Goal: Task Accomplishment & Management: Use online tool/utility

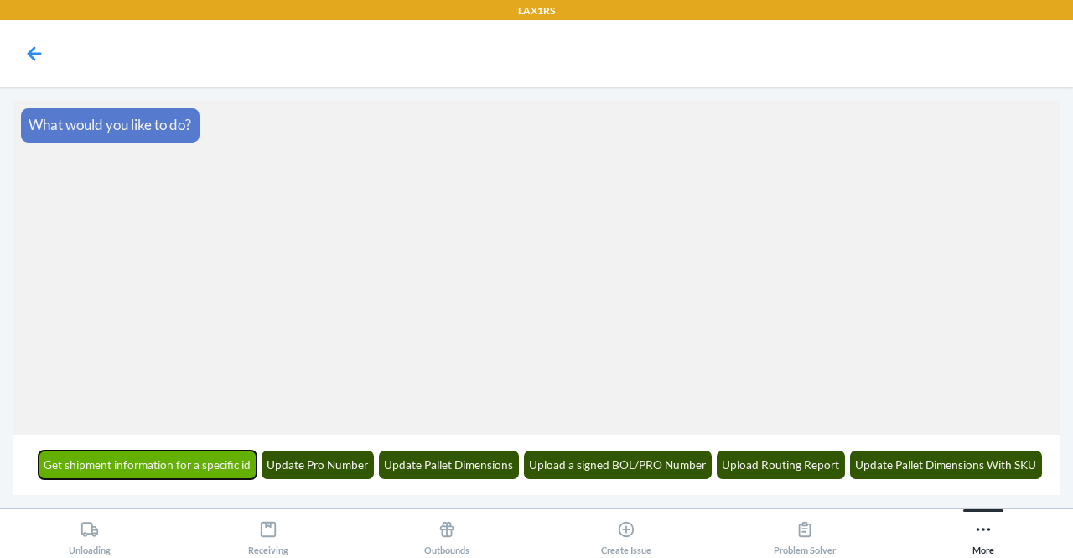
click at [198, 469] on button "Get shipment information for a specific id" at bounding box center [148, 464] width 219 height 29
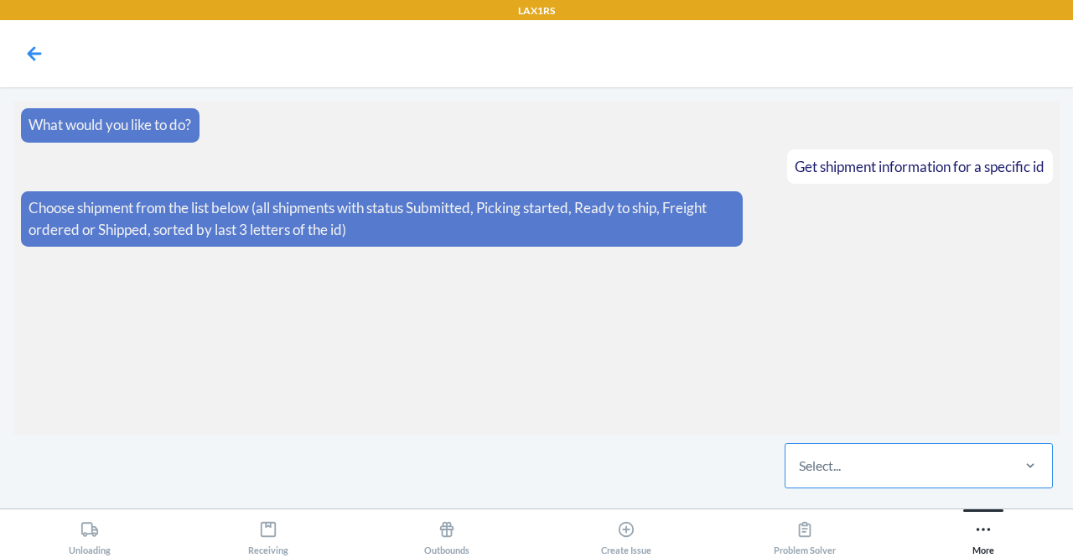
click at [989, 459] on div "Select..." at bounding box center [897, 466] width 223 height 44
click at [801, 459] on input "Select..." at bounding box center [800, 465] width 2 height 20
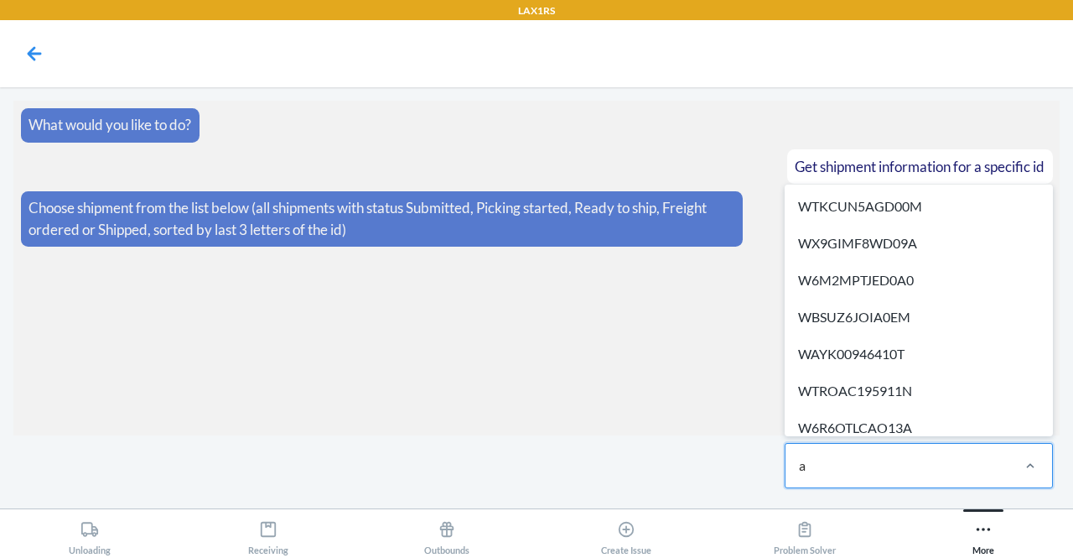
type input "ax"
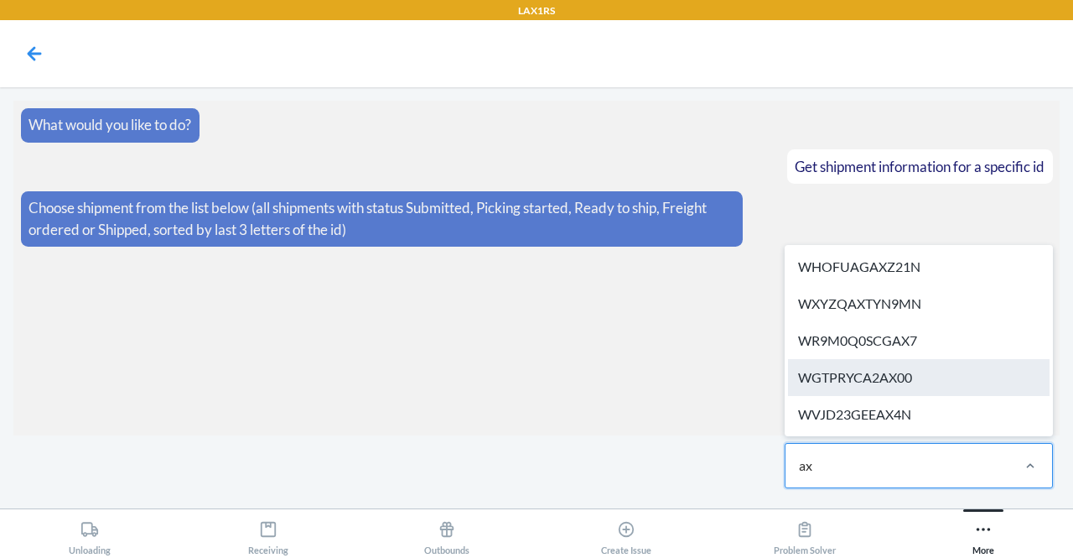
click at [953, 367] on div "WGTPRYCA2AX00" at bounding box center [919, 377] width 262 height 37
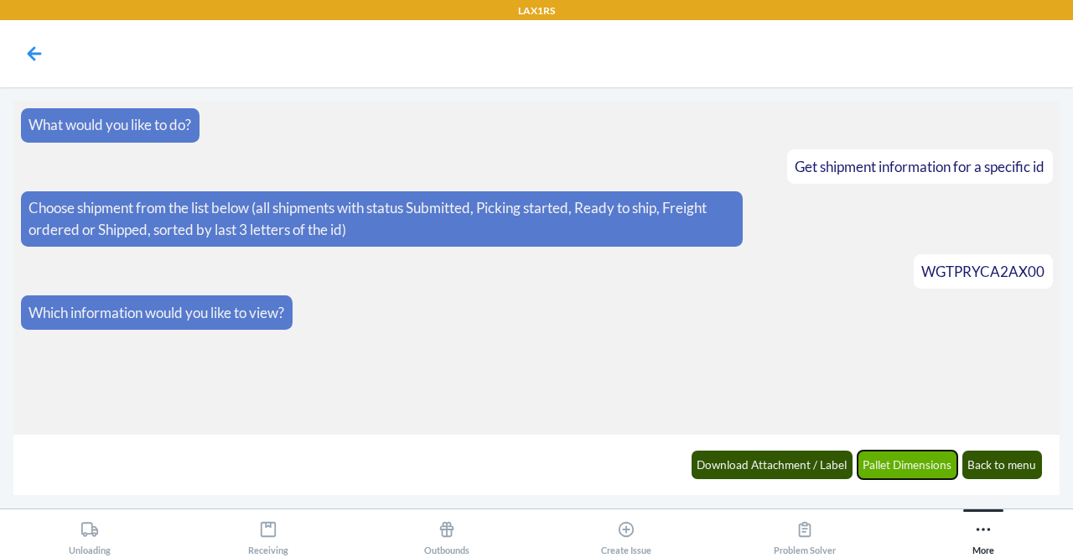
click at [940, 465] on button "Pallet Dimensions" at bounding box center [908, 464] width 101 height 29
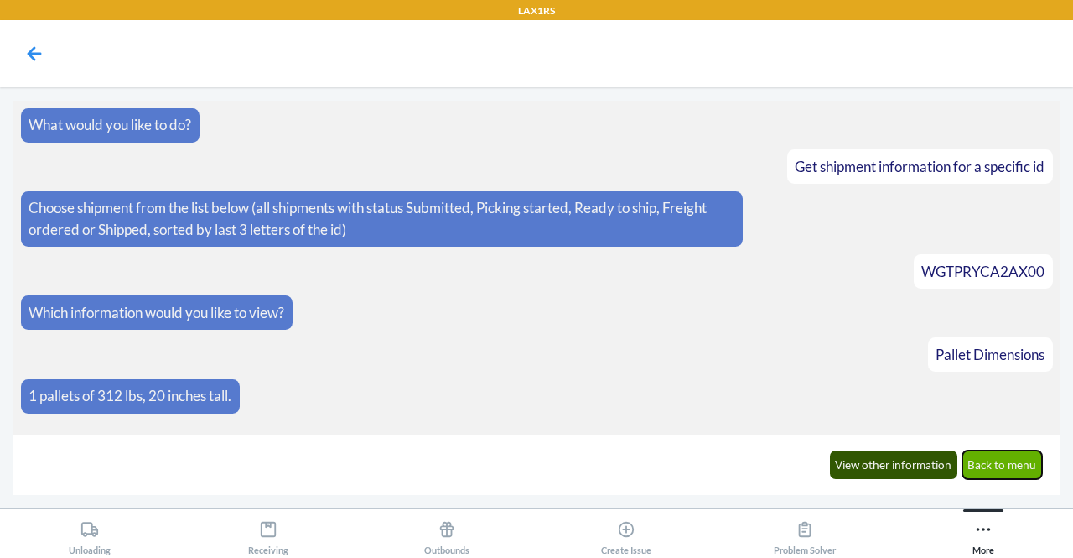
click at [1003, 466] on button "Back to menu" at bounding box center [1002, 464] width 80 height 29
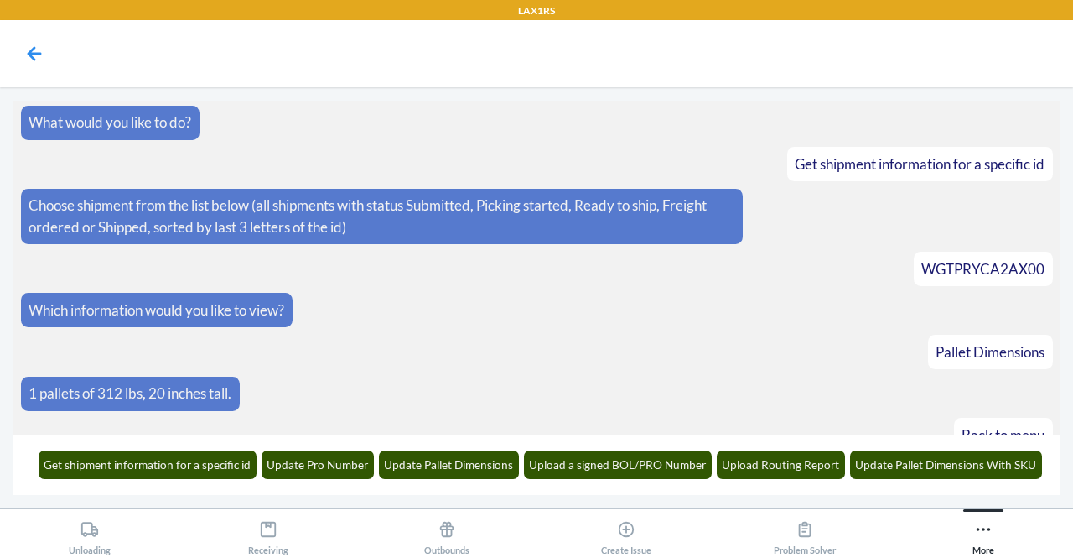
scroll to position [63, 0]
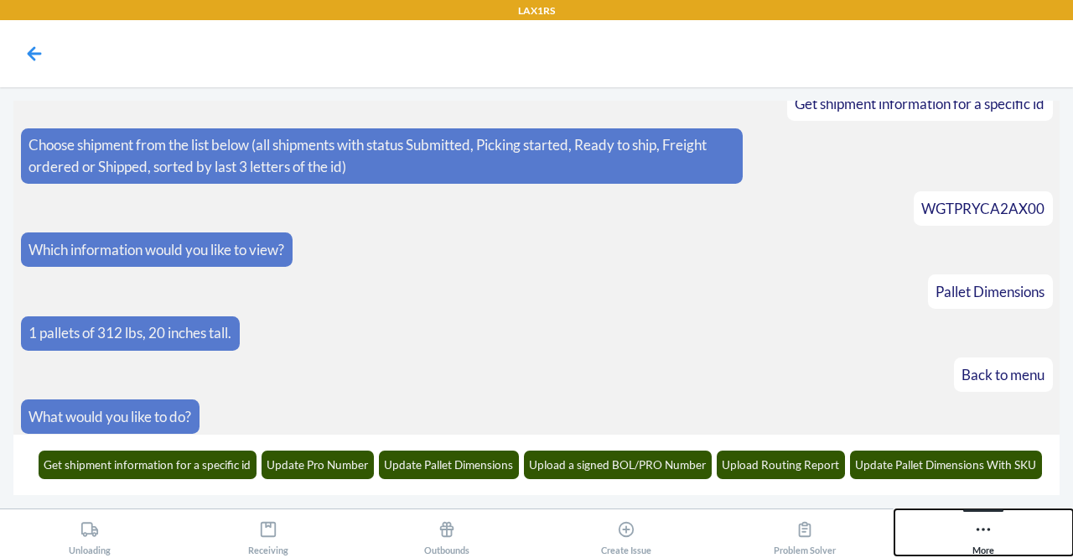
click at [986, 522] on icon at bounding box center [983, 529] width 18 height 18
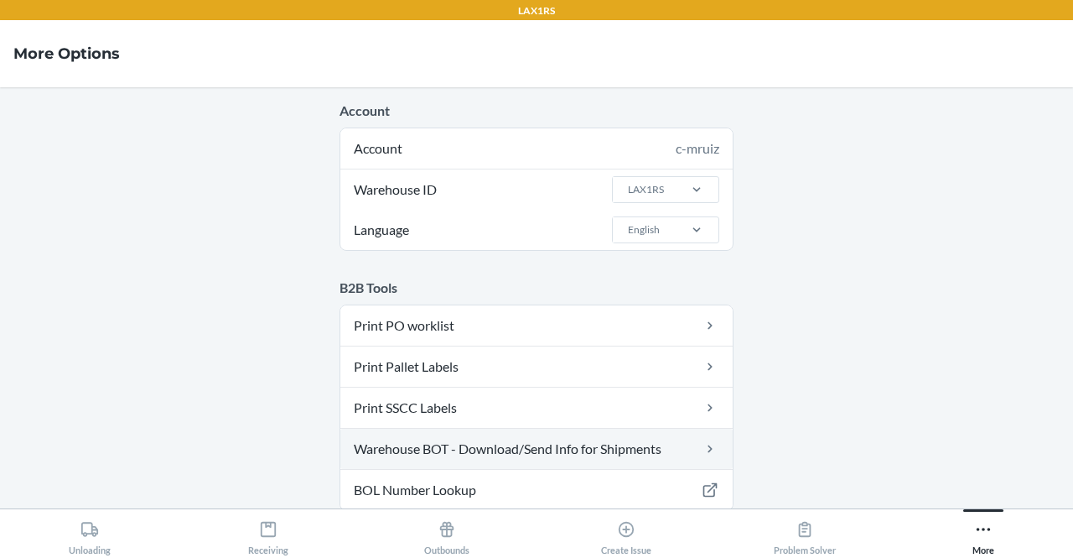
click at [542, 444] on link "Warehouse BOT - Download/Send Info for Shipments" at bounding box center [536, 448] width 392 height 40
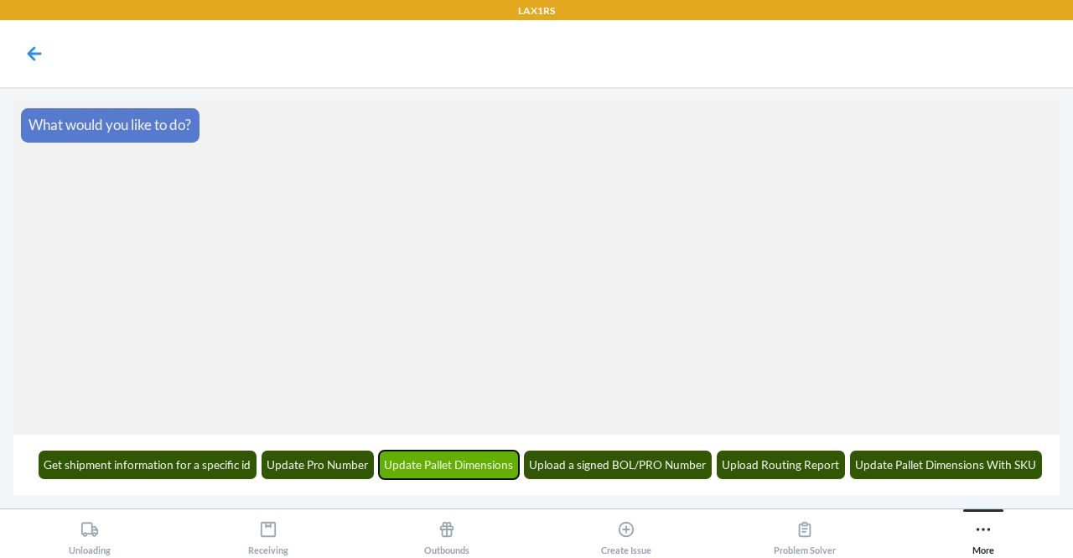
click at [487, 459] on button "Update Pallet Dimensions" at bounding box center [449, 464] width 141 height 29
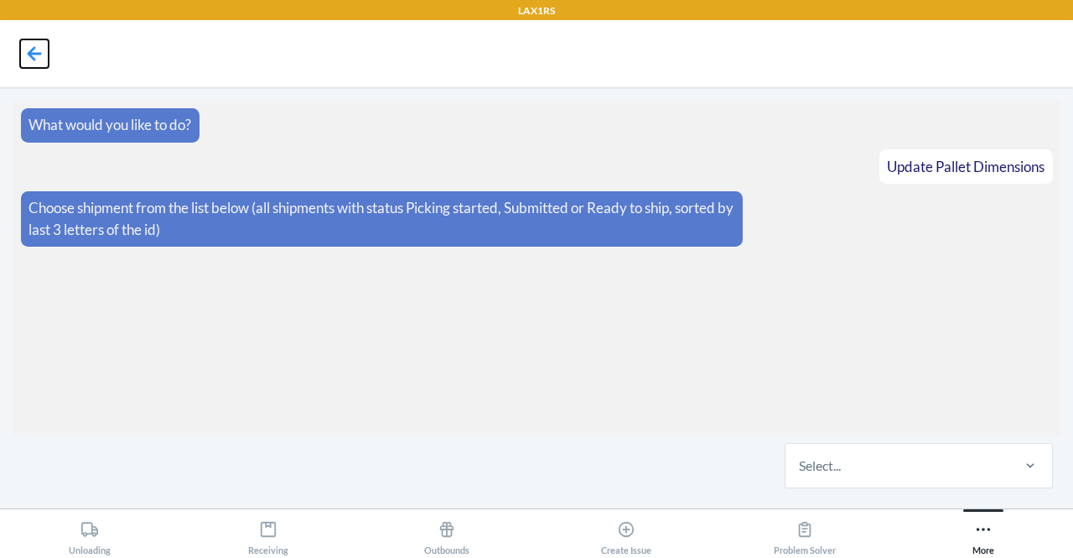
click at [28, 53] on icon at bounding box center [35, 53] width 14 height 14
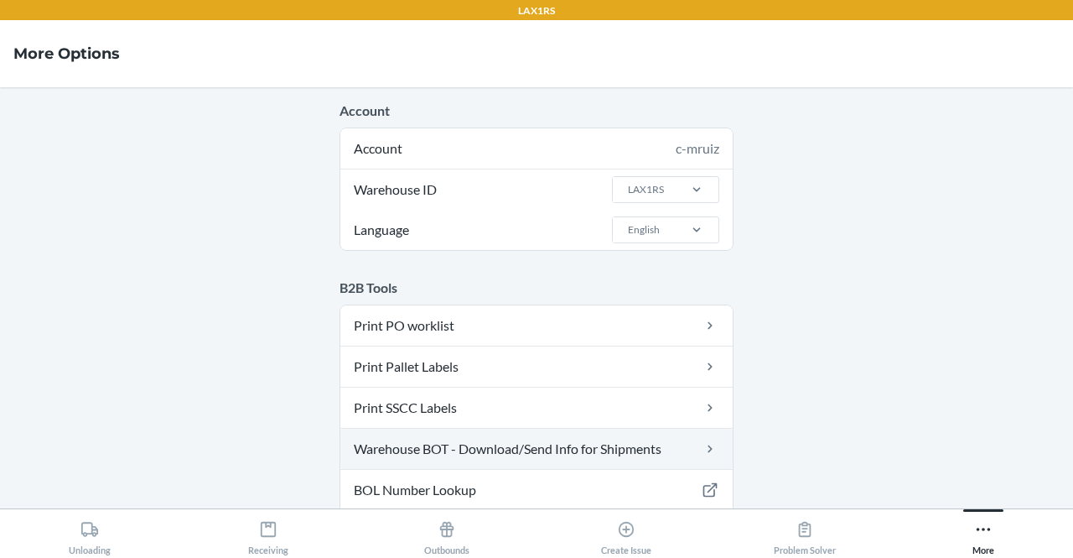
click at [516, 444] on link "Warehouse BOT - Download/Send Info for Shipments" at bounding box center [536, 448] width 392 height 40
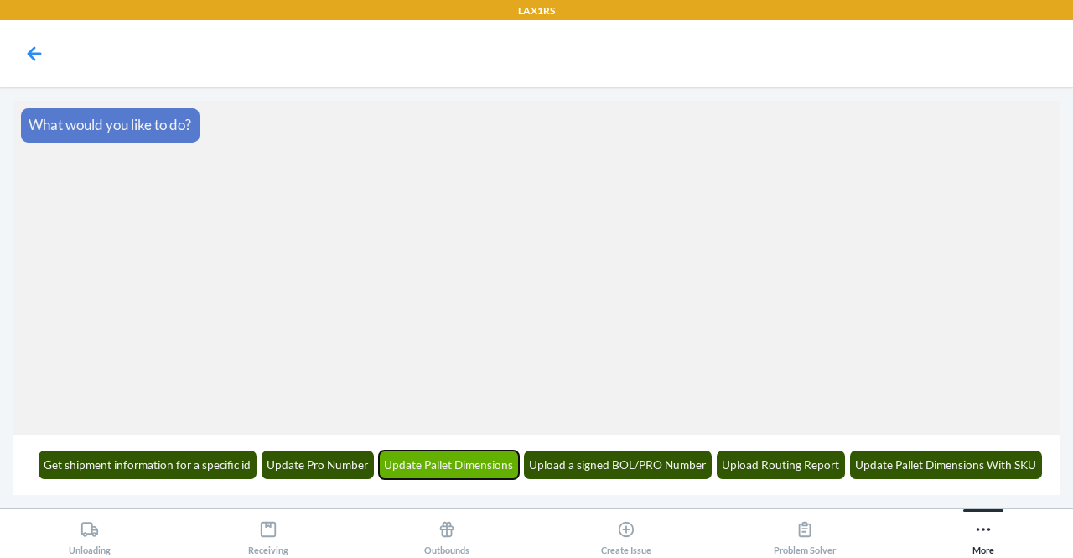
click at [456, 473] on button "Update Pallet Dimensions" at bounding box center [449, 464] width 141 height 29
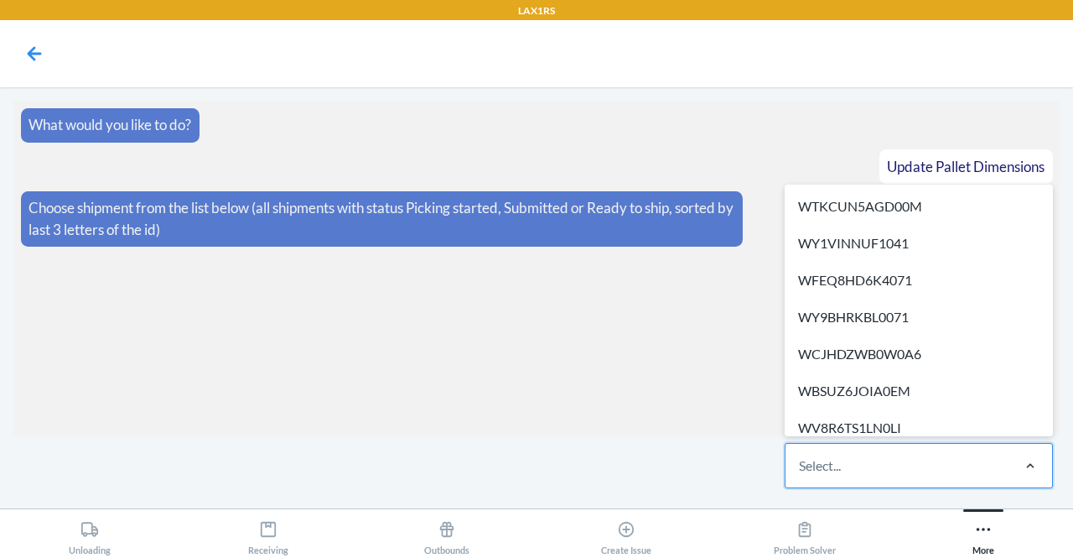
click at [1015, 459] on div at bounding box center [1031, 465] width 44 height 17
click at [801, 459] on input "option WTKCUN5AGD00M focused, 1 of 311. 311 results available. Use Up and Down …" at bounding box center [800, 465] width 2 height 20
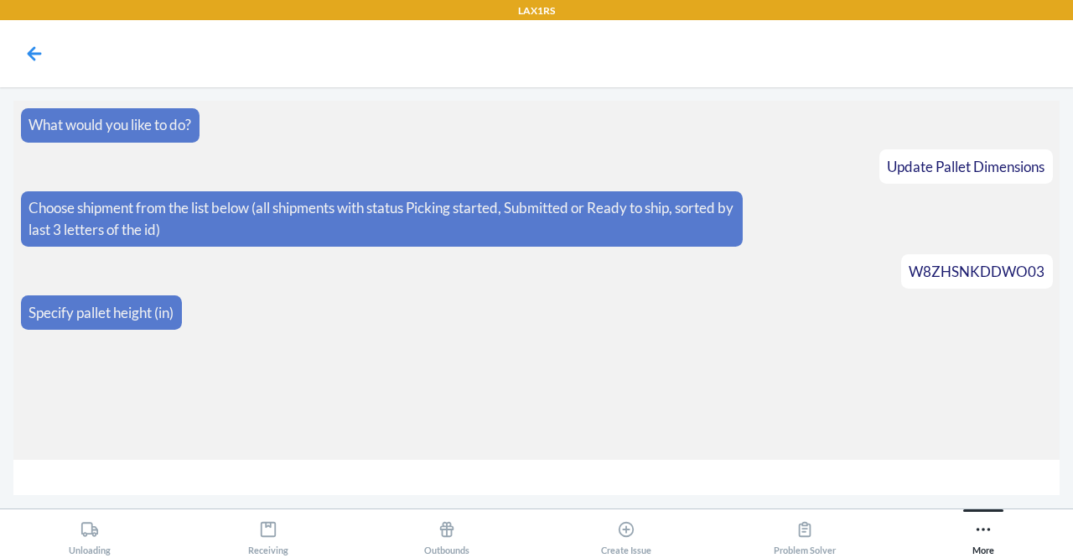
click at [803, 478] on input "number" at bounding box center [536, 477] width 1046 height 36
type input "55"
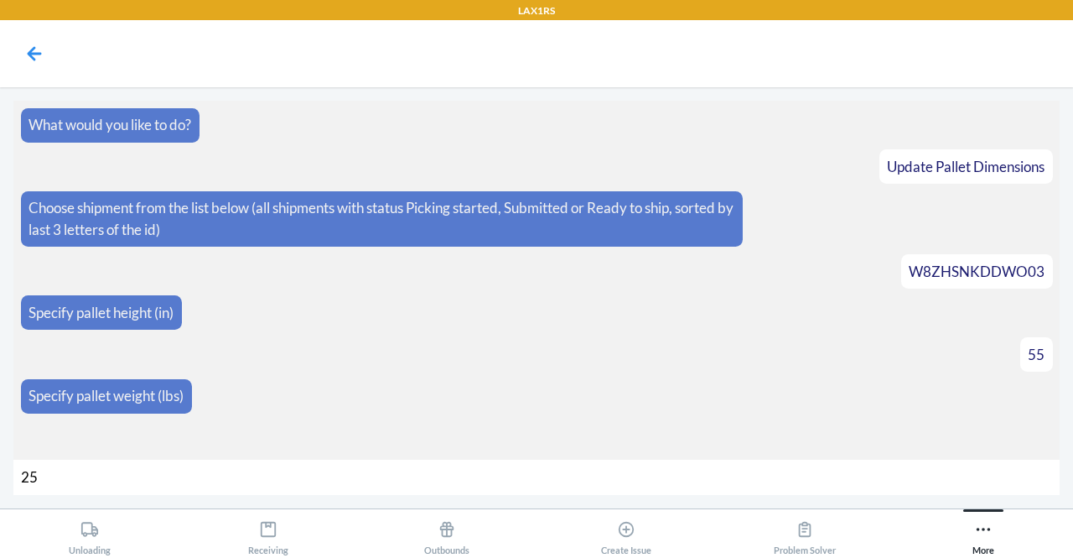
type input "250"
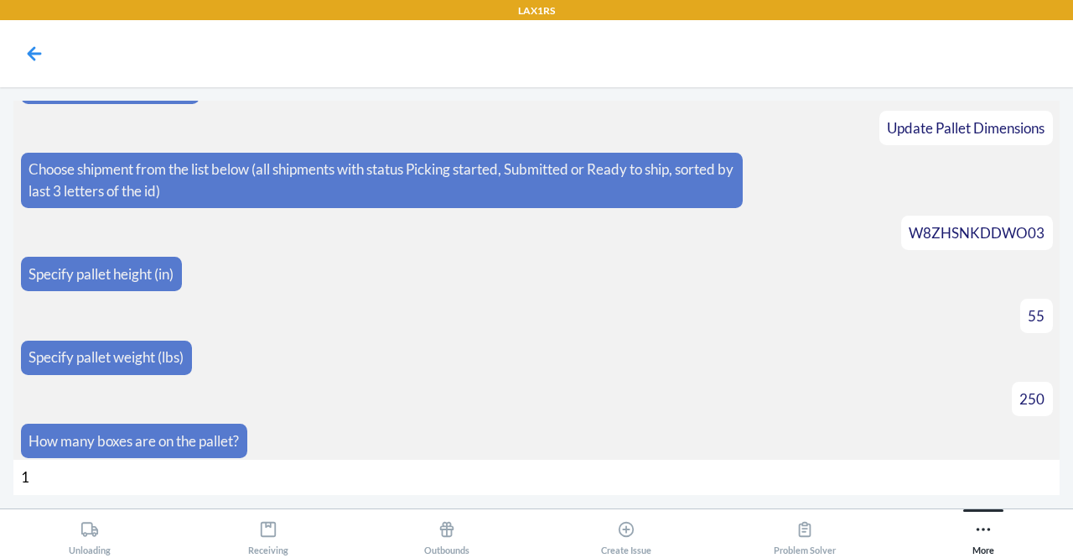
type input "16"
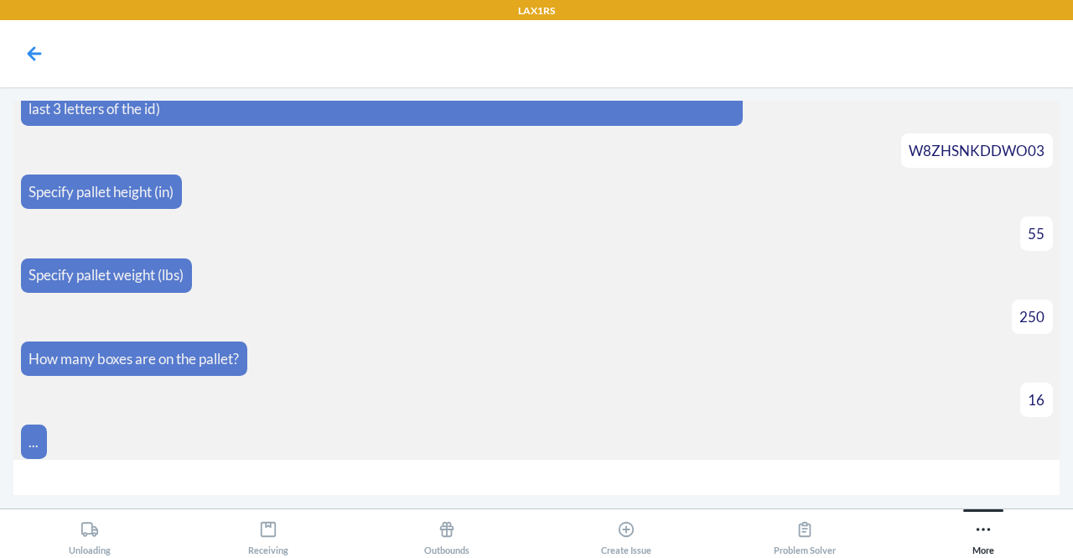
scroll to position [145, 0]
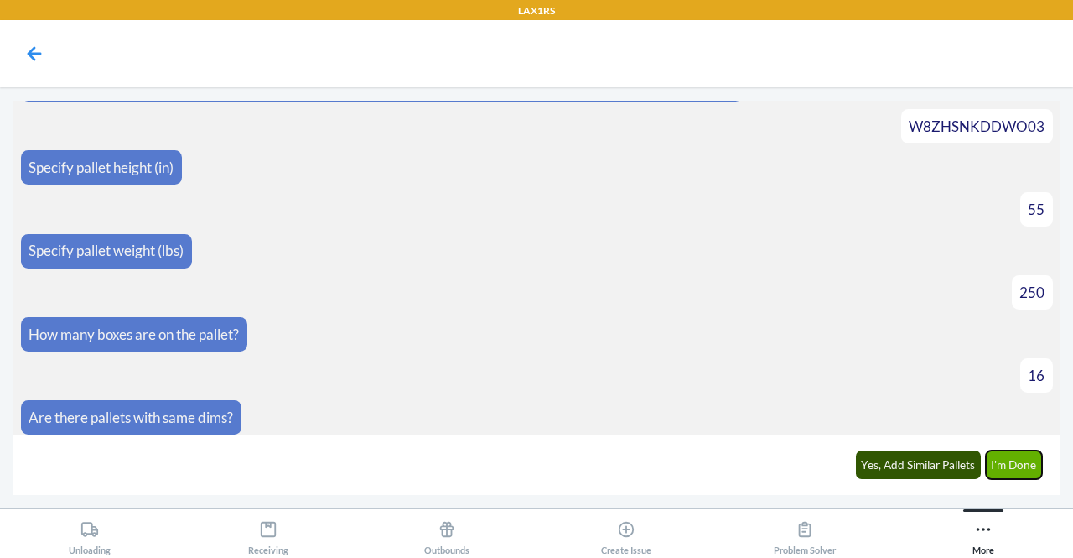
click at [1018, 459] on button "I'm Done" at bounding box center [1014, 464] width 57 height 29
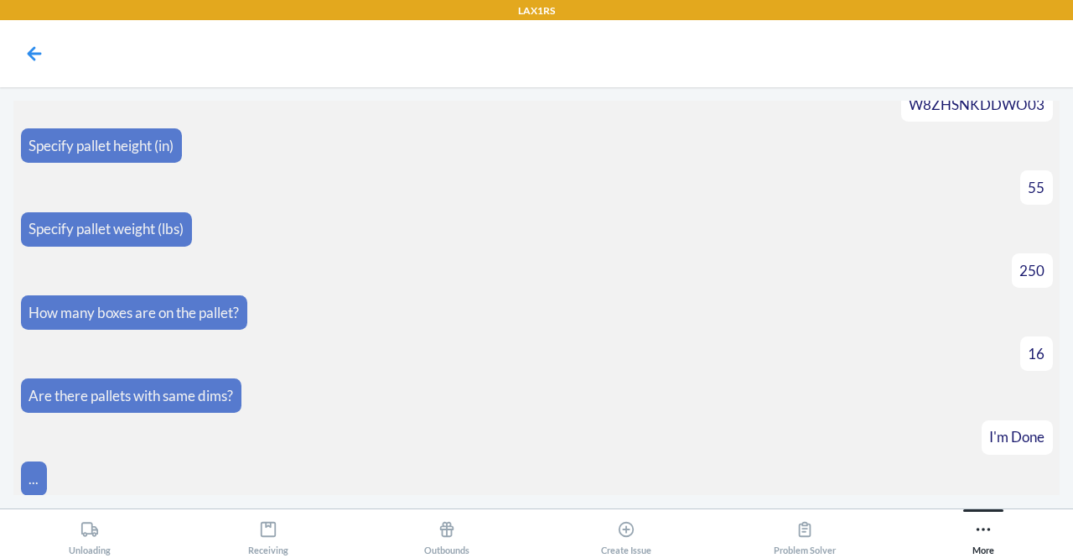
scroll to position [334, 0]
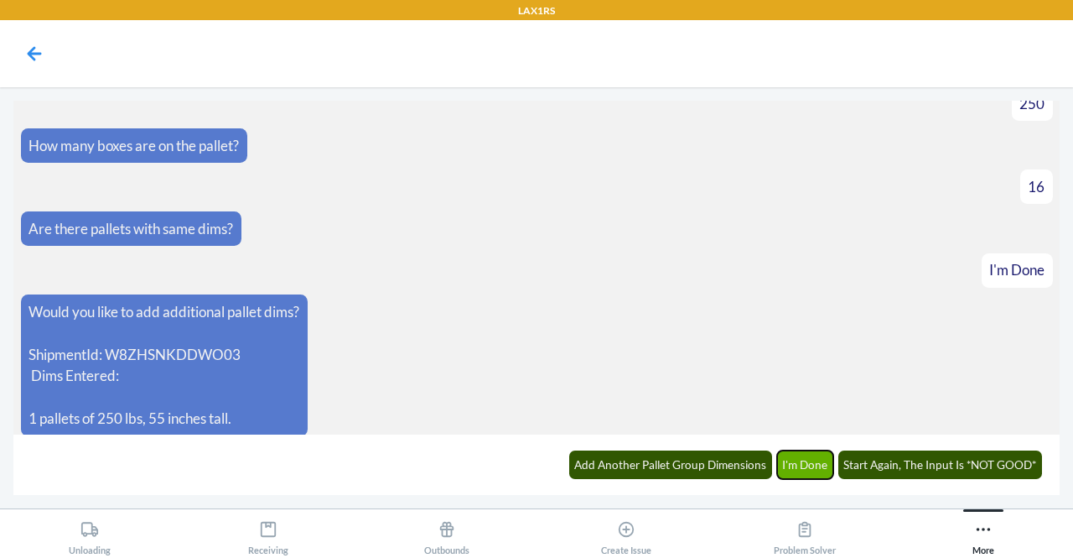
click at [825, 464] on button "I'm Done" at bounding box center [805, 464] width 57 height 29
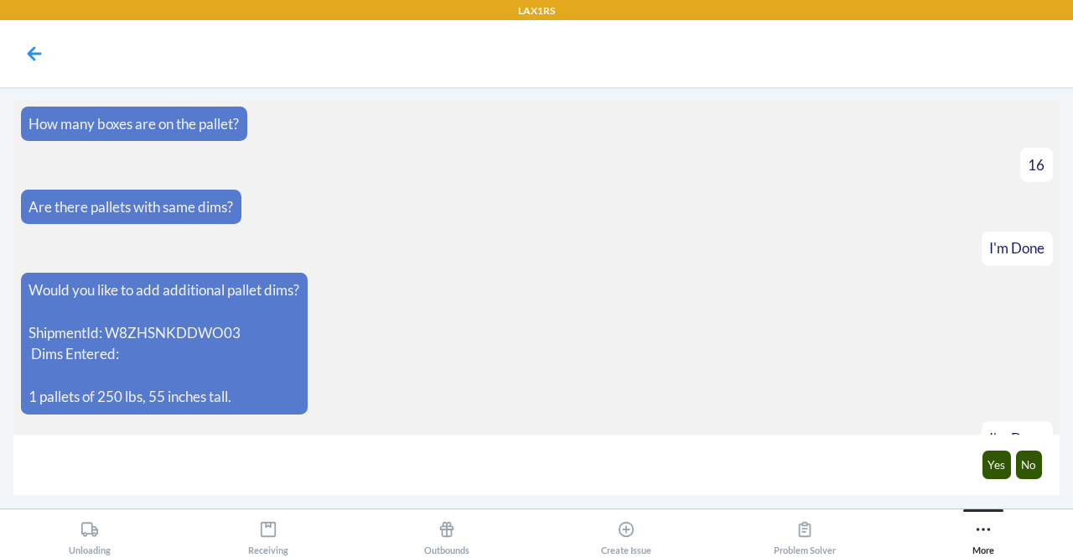
scroll to position [416, 0]
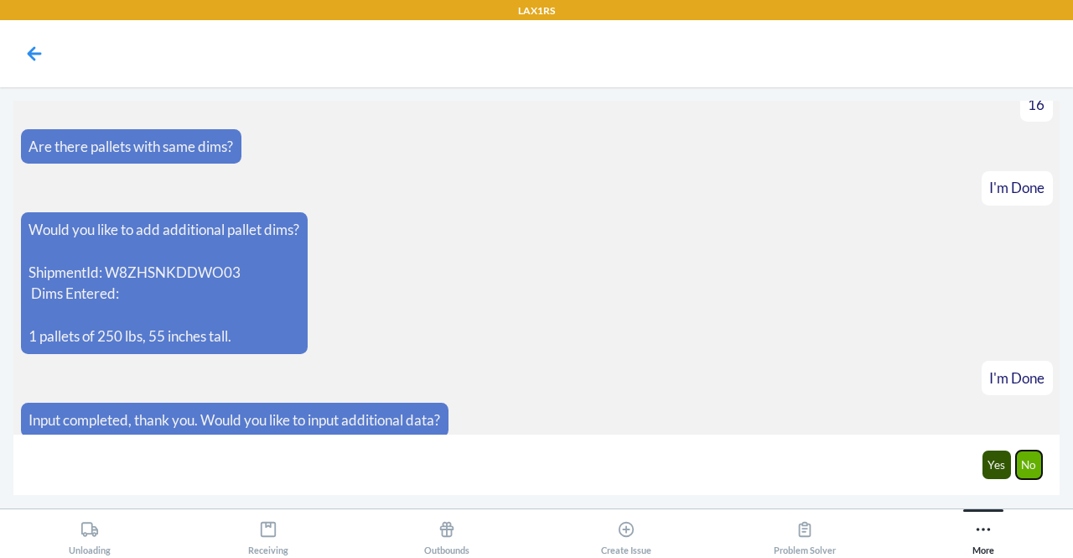
click at [1031, 469] on button "No" at bounding box center [1029, 464] width 27 height 29
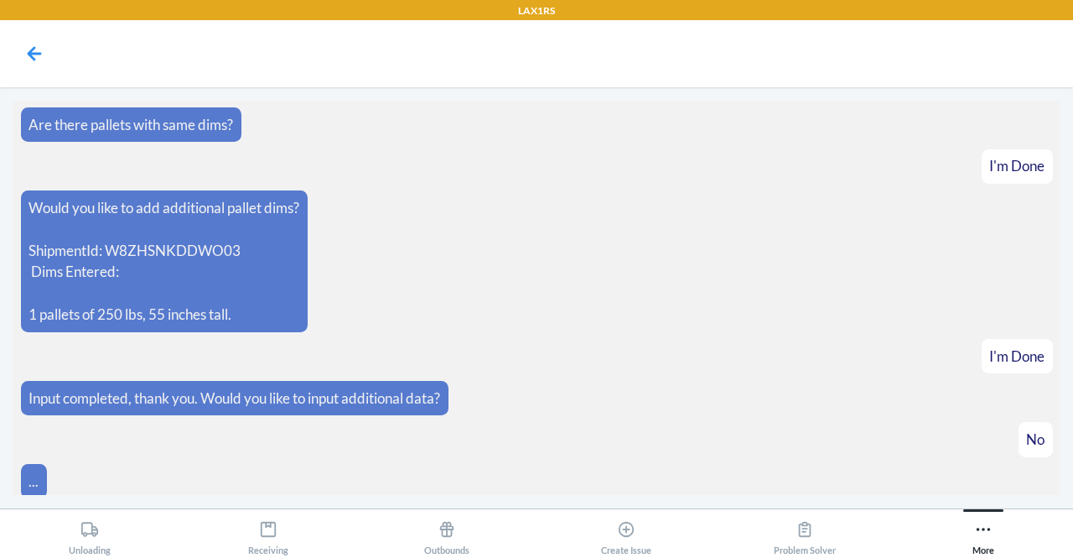
scroll to position [498, 0]
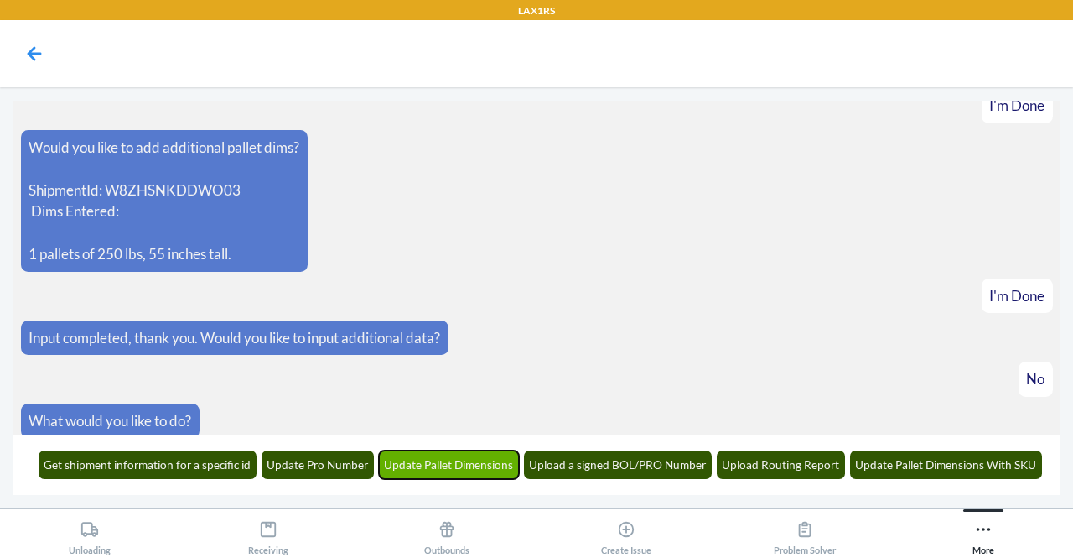
click at [475, 465] on button "Update Pallet Dimensions" at bounding box center [449, 464] width 141 height 29
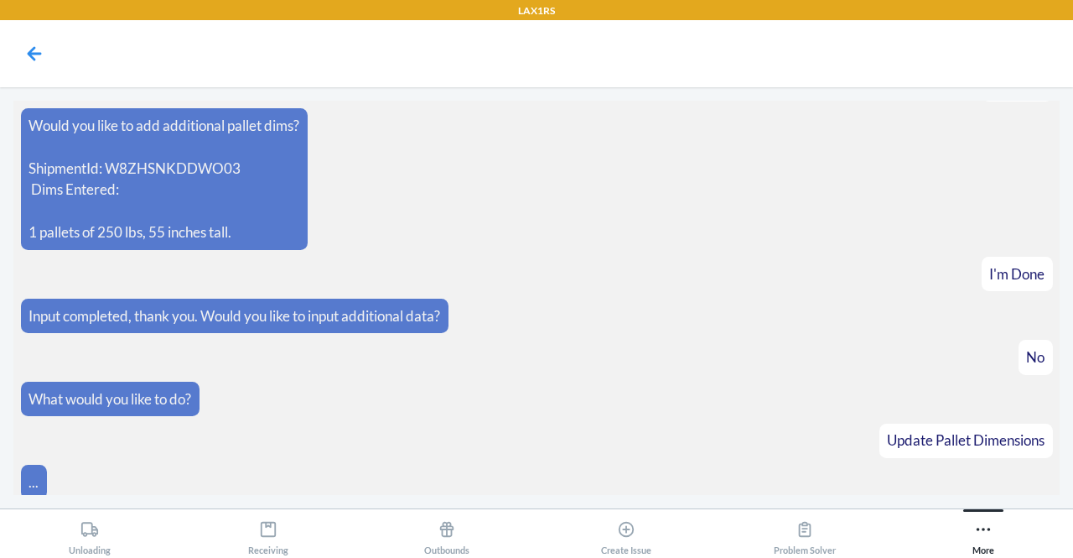
scroll to position [600, 0]
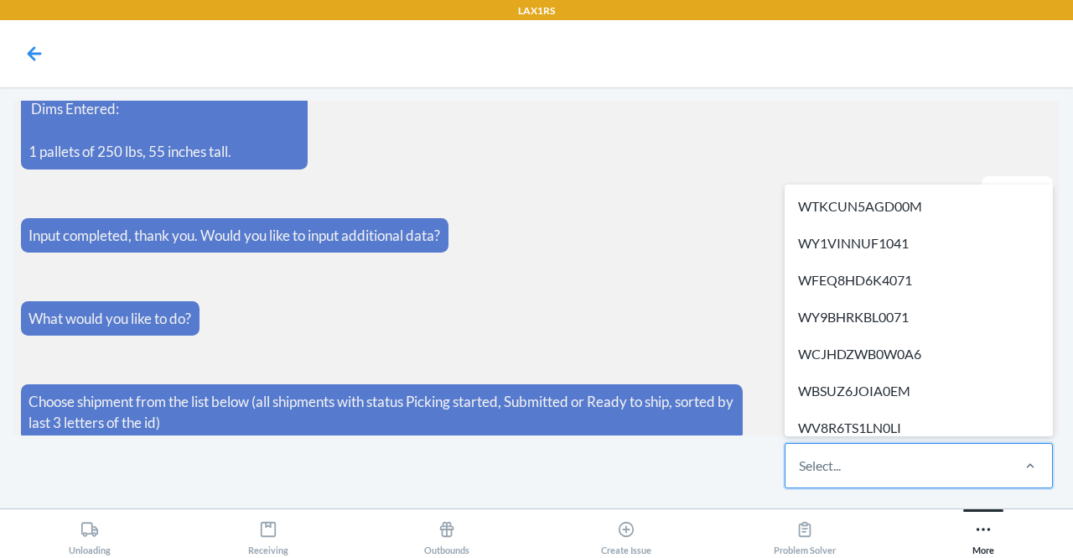
click at [963, 475] on div "Select..." at bounding box center [897, 466] width 223 height 44
click at [801, 475] on input "option WTKCUN5AGD00M focused, 1 of 311. 311 results available. Use Up and Down …" at bounding box center [800, 465] width 2 height 20
type input "WDS9FCGB2V8CN"
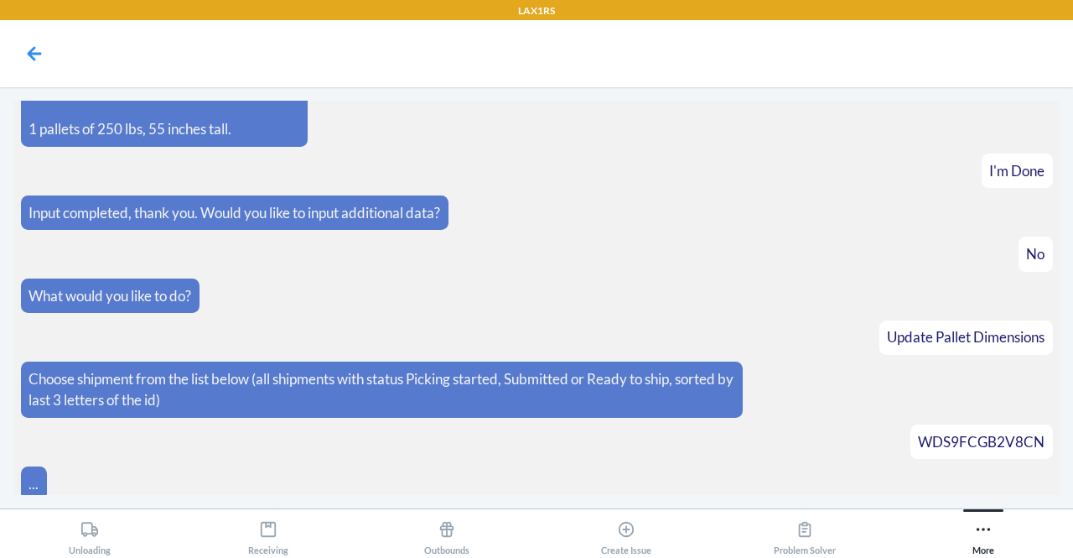
scroll to position [659, 0]
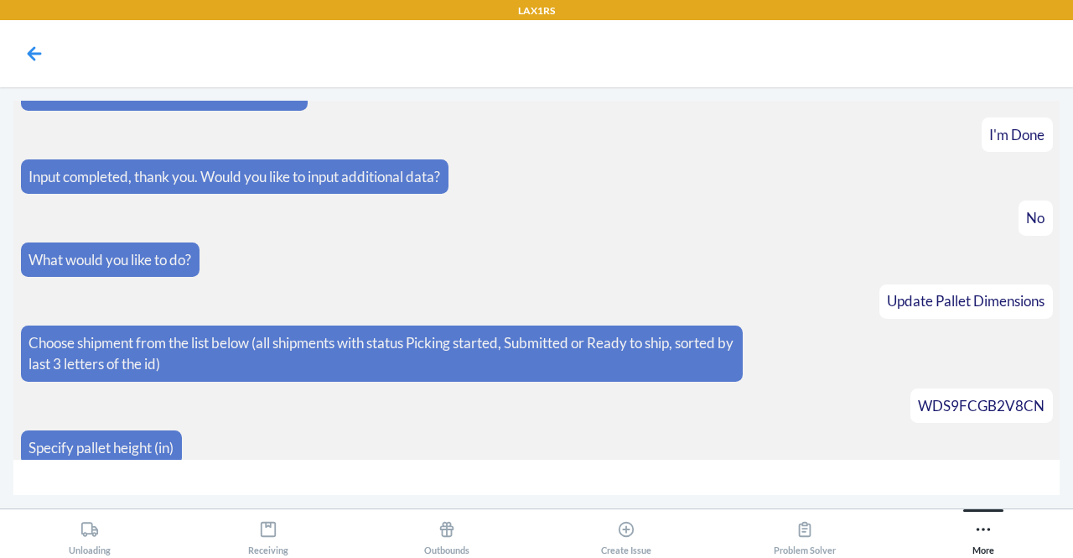
click at [705, 472] on input "number" at bounding box center [536, 477] width 1046 height 36
type input "36"
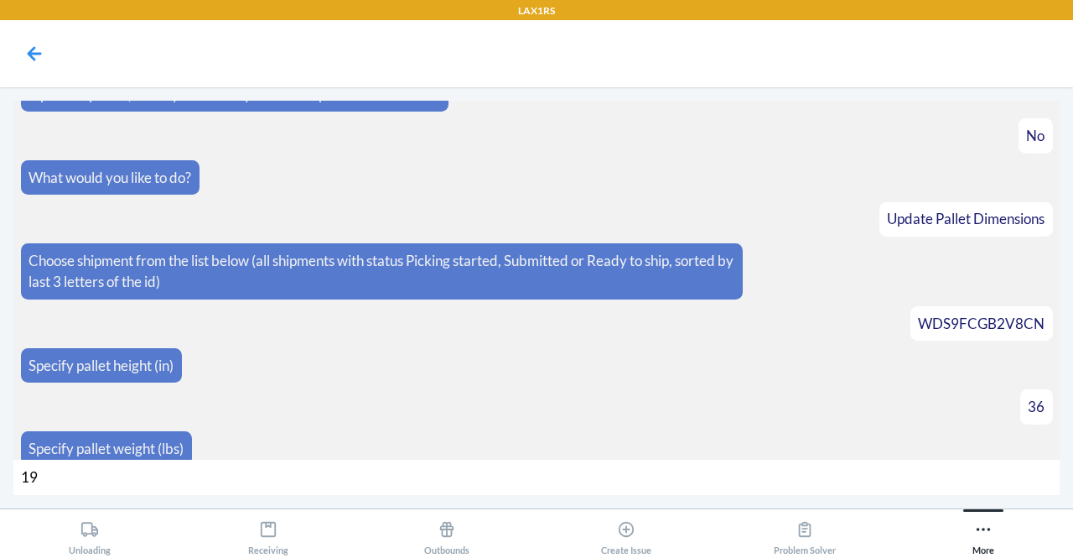
type input "196"
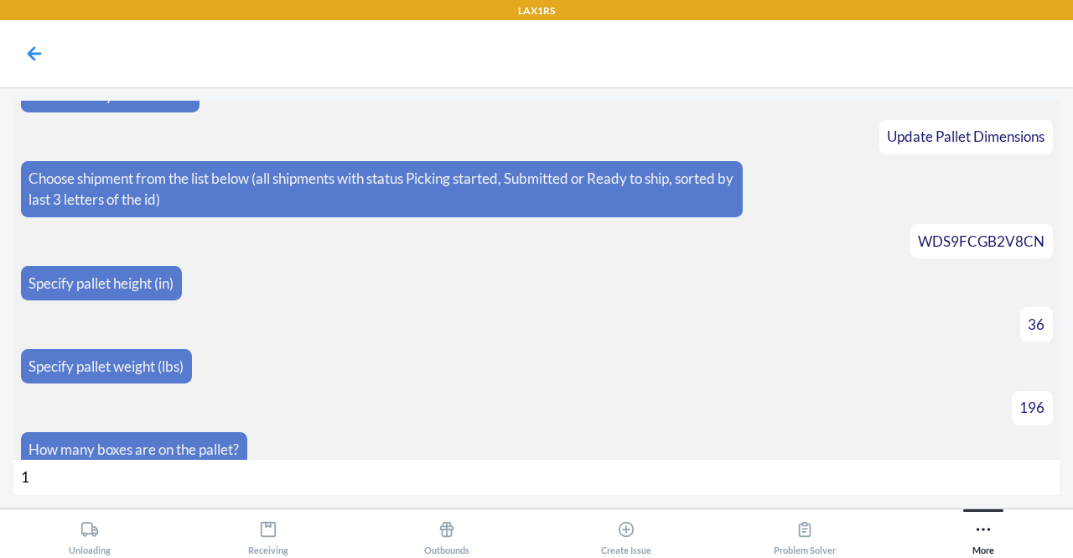
type input "12"
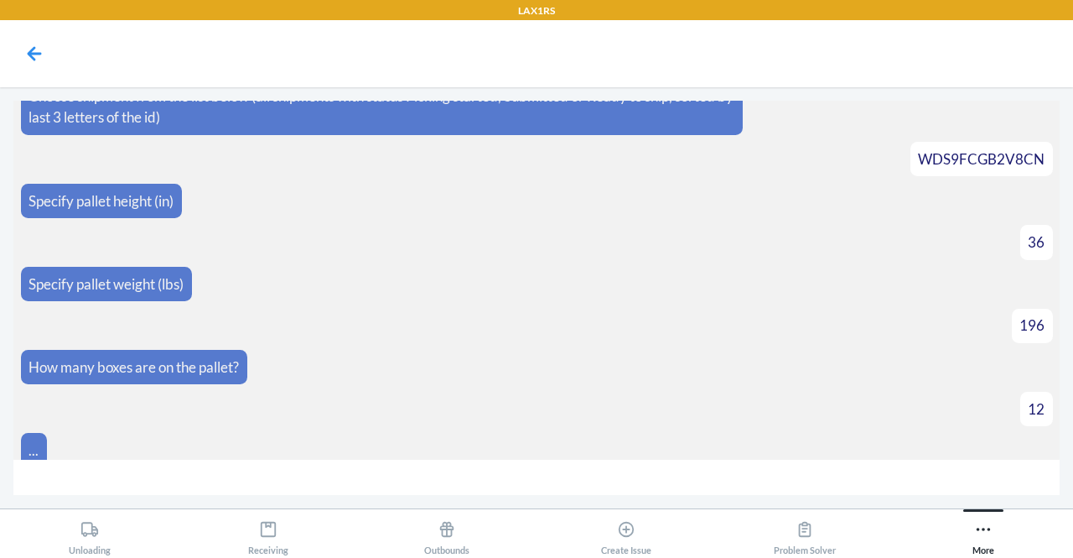
scroll to position [930, 0]
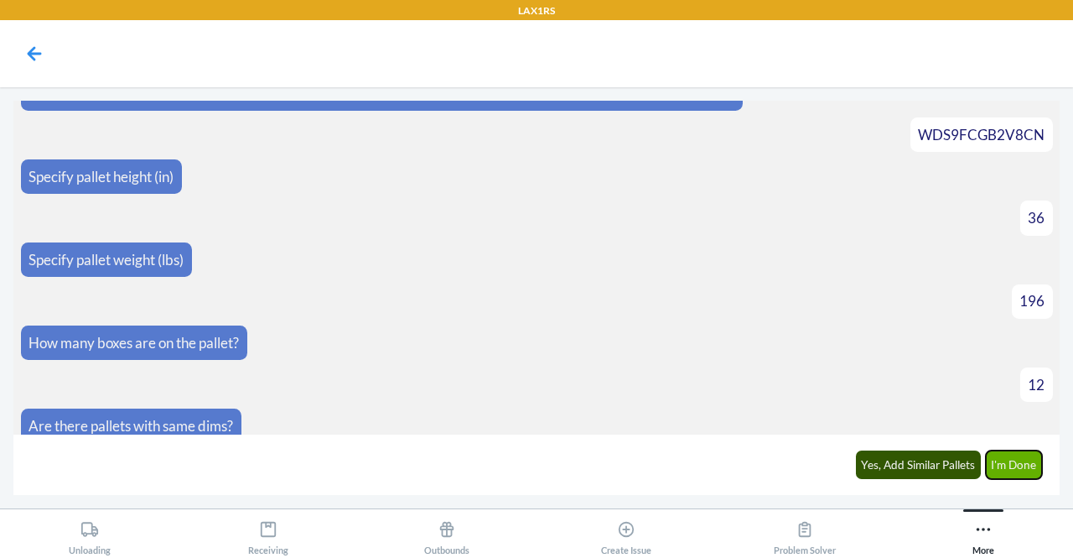
click at [1017, 460] on button "I'm Done" at bounding box center [1014, 464] width 57 height 29
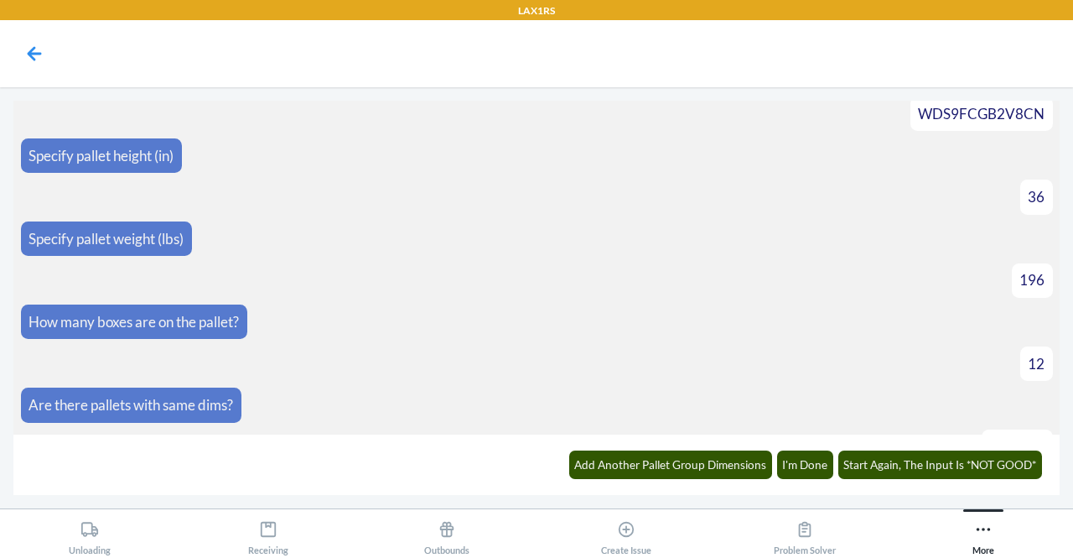
scroll to position [1118, 0]
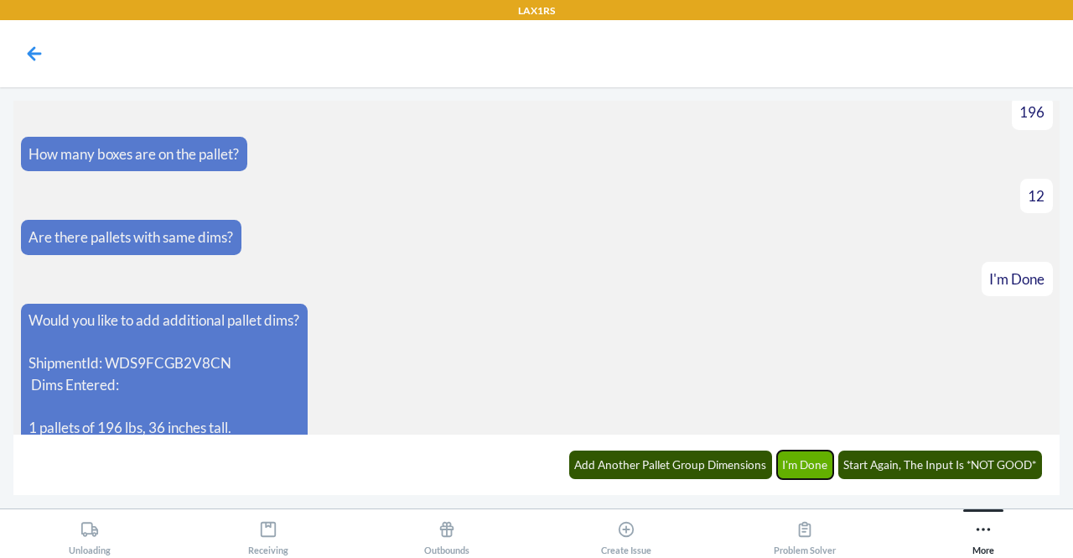
click at [802, 470] on button "I'm Done" at bounding box center [805, 464] width 57 height 29
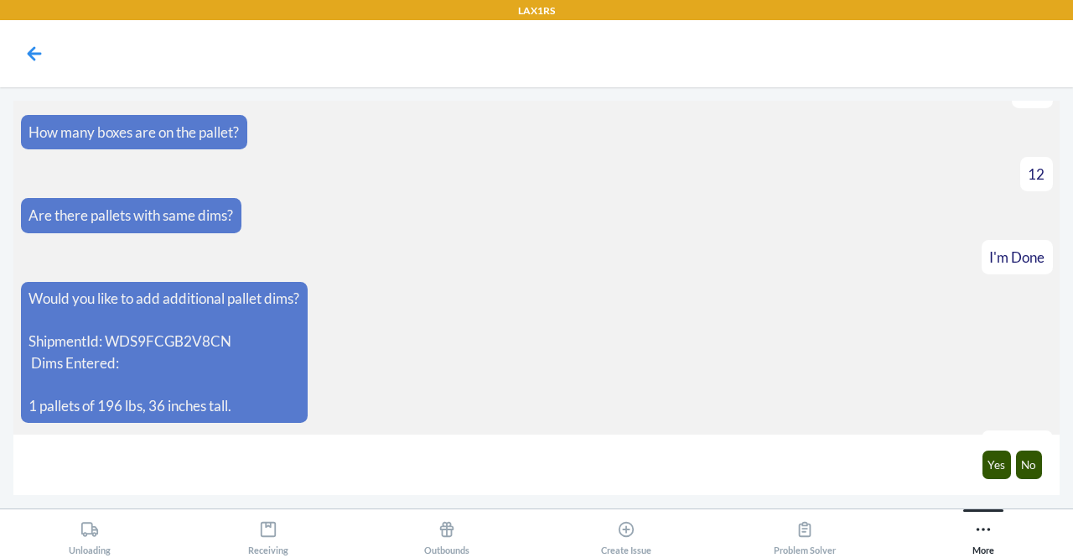
scroll to position [1201, 0]
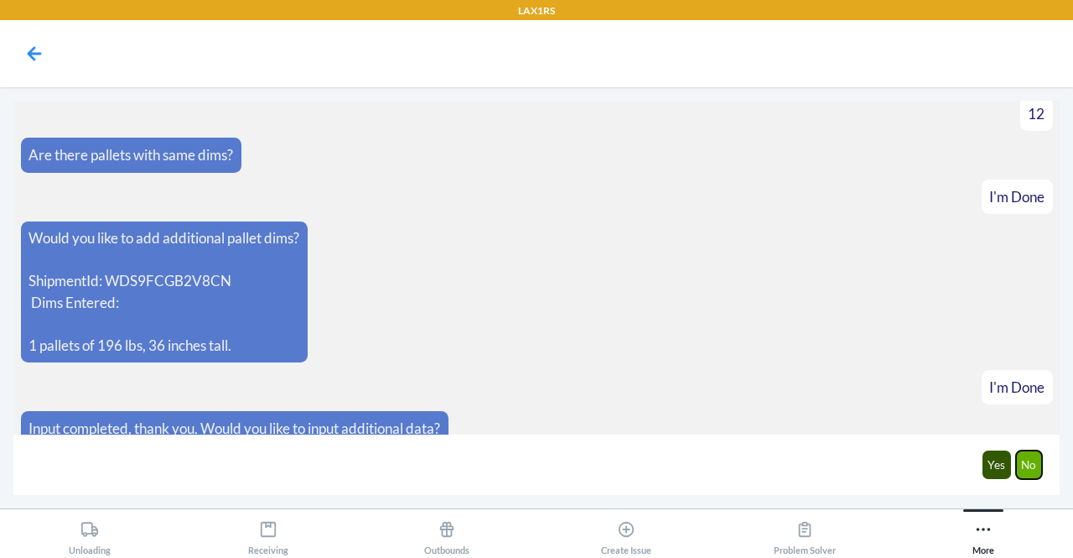
click at [1030, 469] on button "No" at bounding box center [1029, 464] width 27 height 29
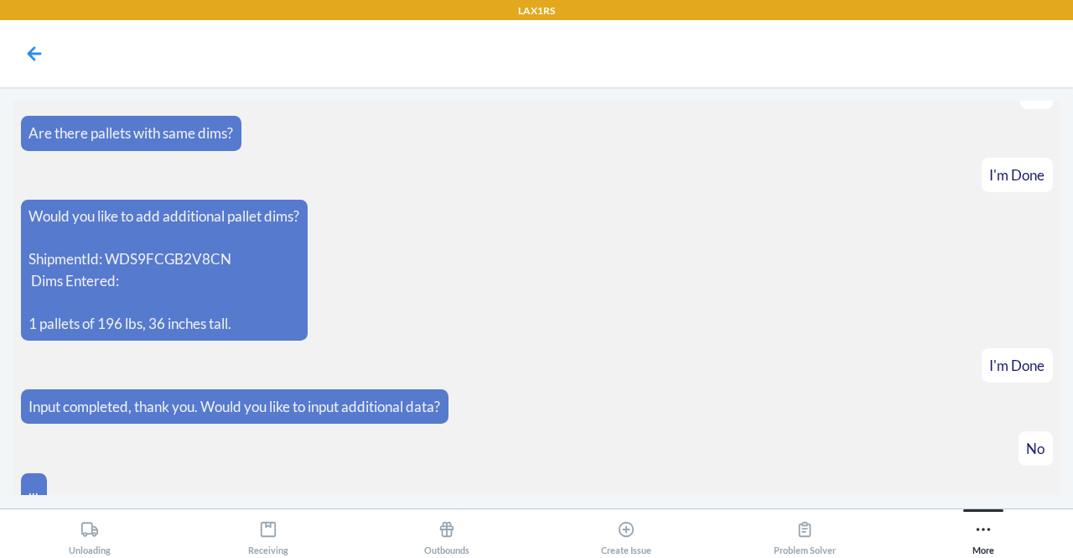
scroll to position [1283, 0]
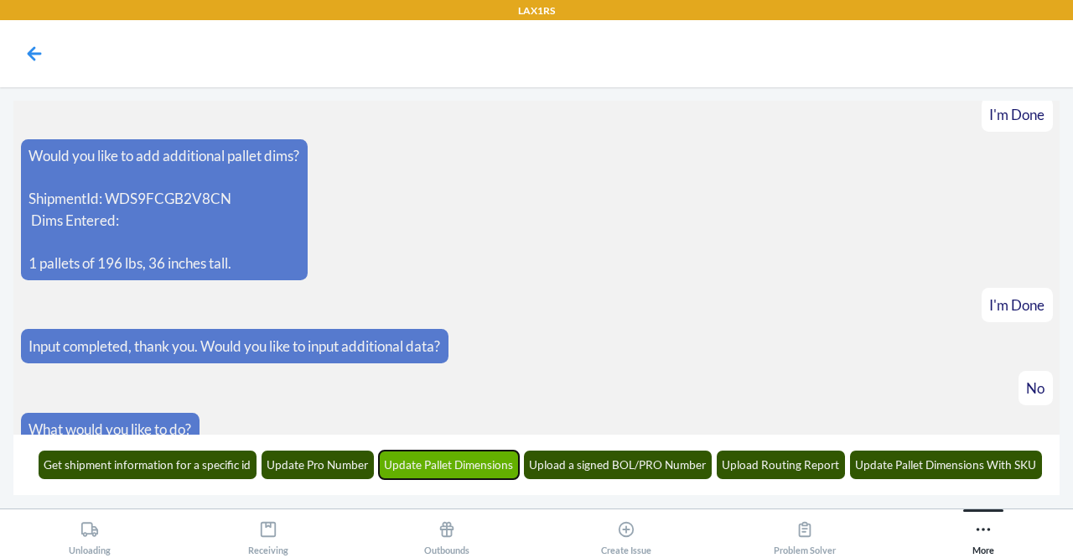
click at [480, 455] on button "Update Pallet Dimensions" at bounding box center [449, 464] width 141 height 29
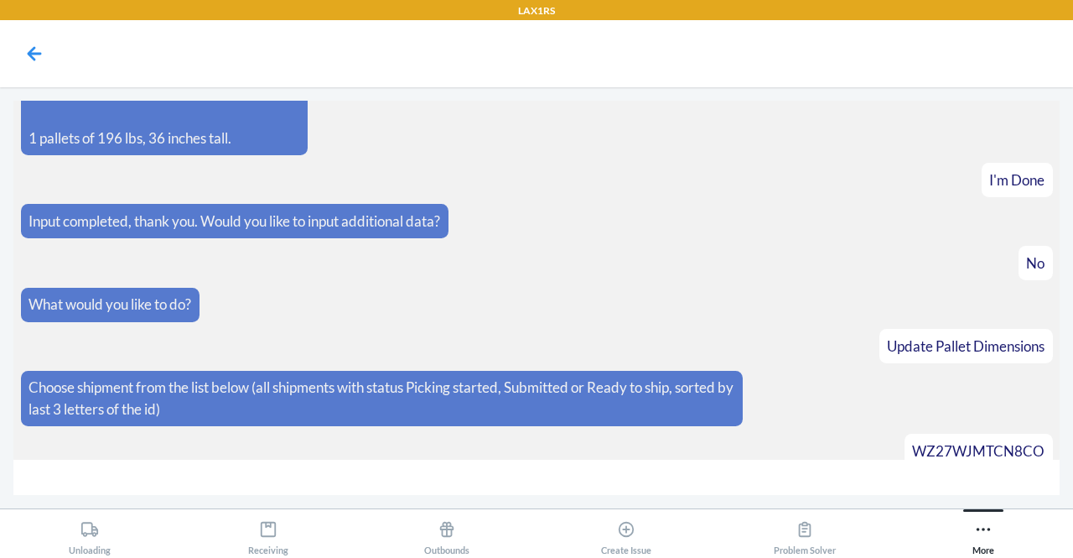
scroll to position [1444, 0]
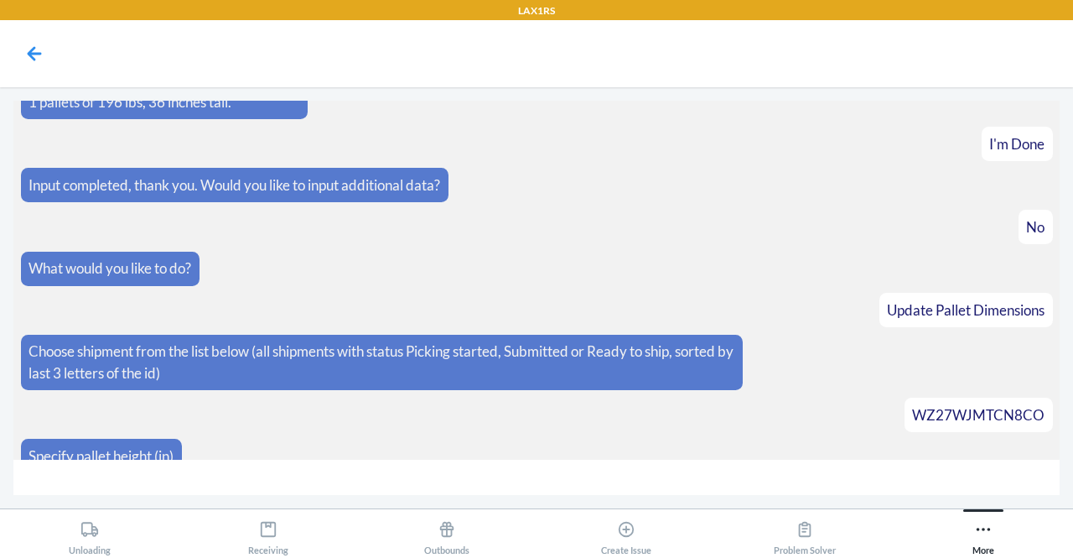
click at [490, 485] on input "number" at bounding box center [536, 477] width 1046 height 36
click at [176, 480] on input "number" at bounding box center [536, 477] width 1046 height 36
click at [165, 475] on input "number" at bounding box center [536, 477] width 1046 height 36
click at [260, 479] on input "number" at bounding box center [536, 477] width 1046 height 36
type input "55"
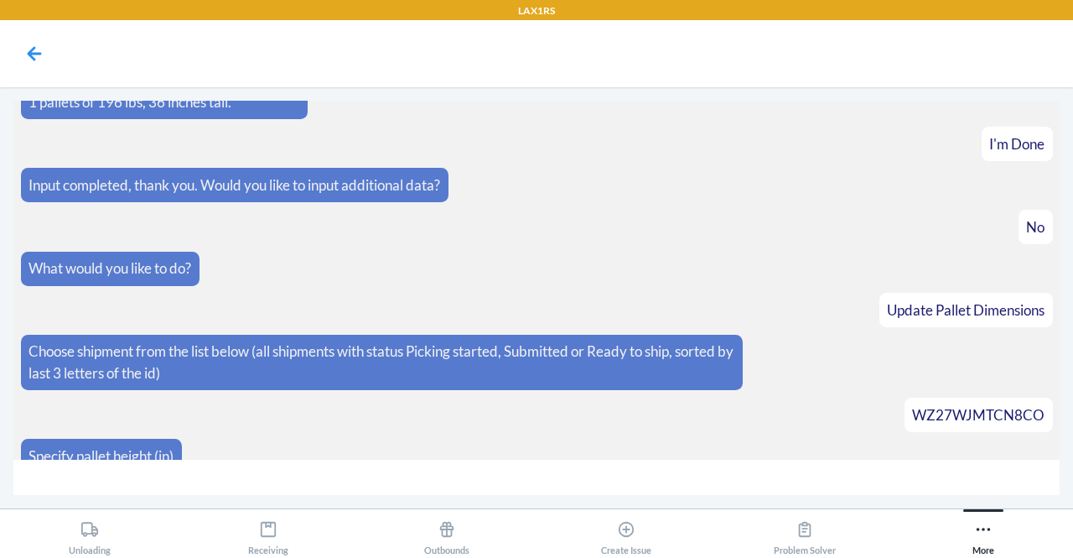
scroll to position [1526, 0]
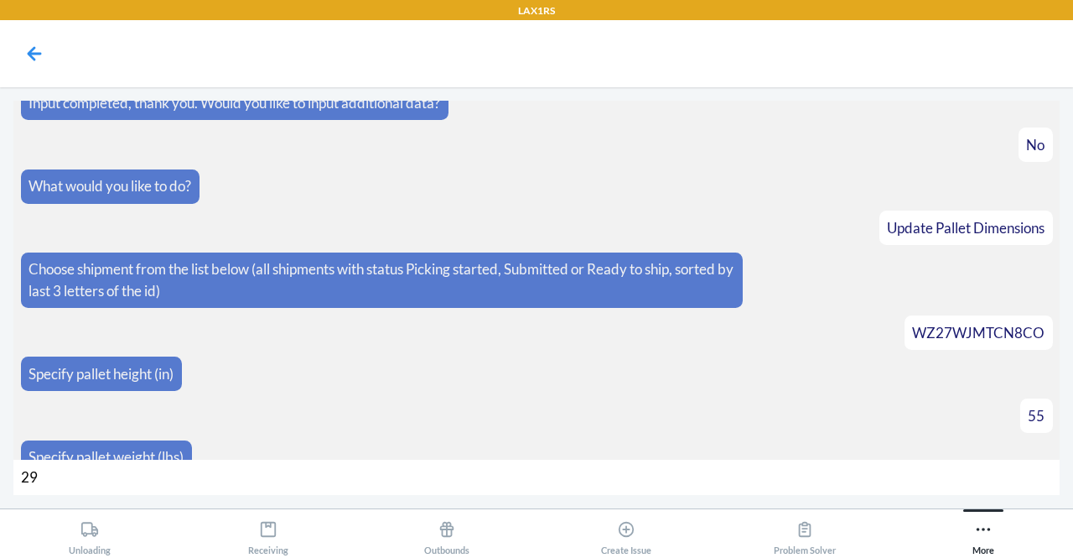
type input "290"
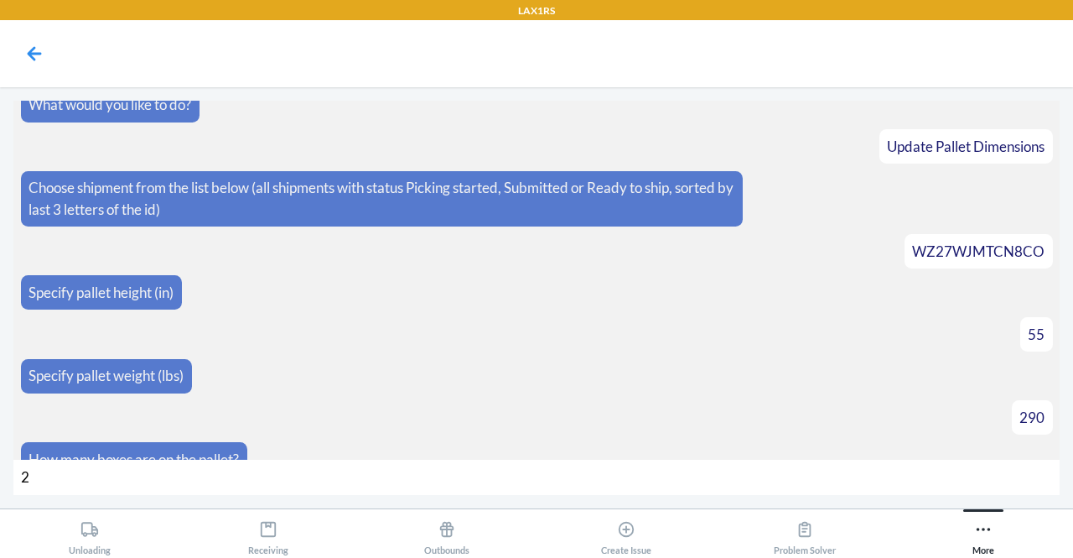
type input "20"
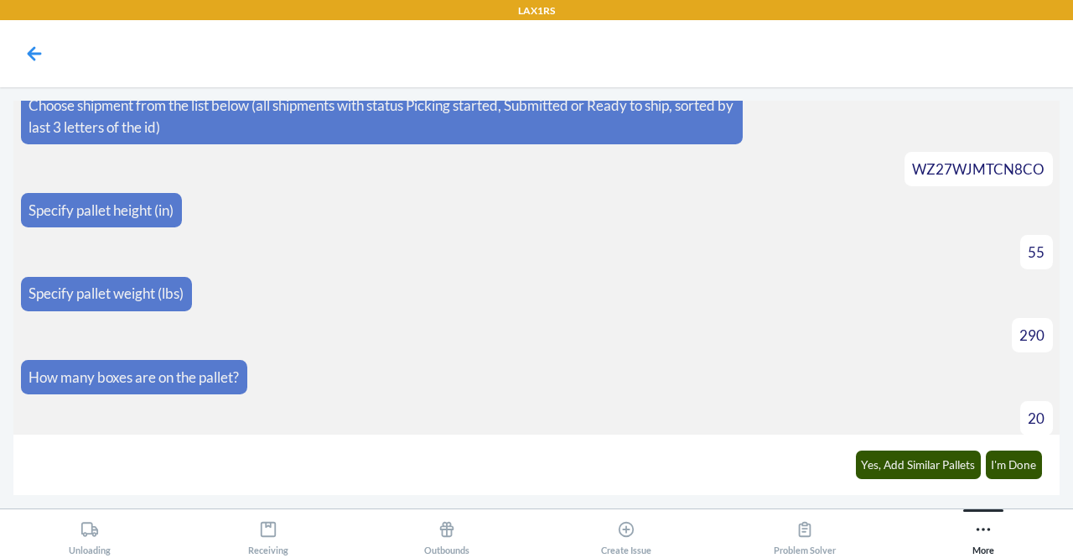
scroll to position [1714, 0]
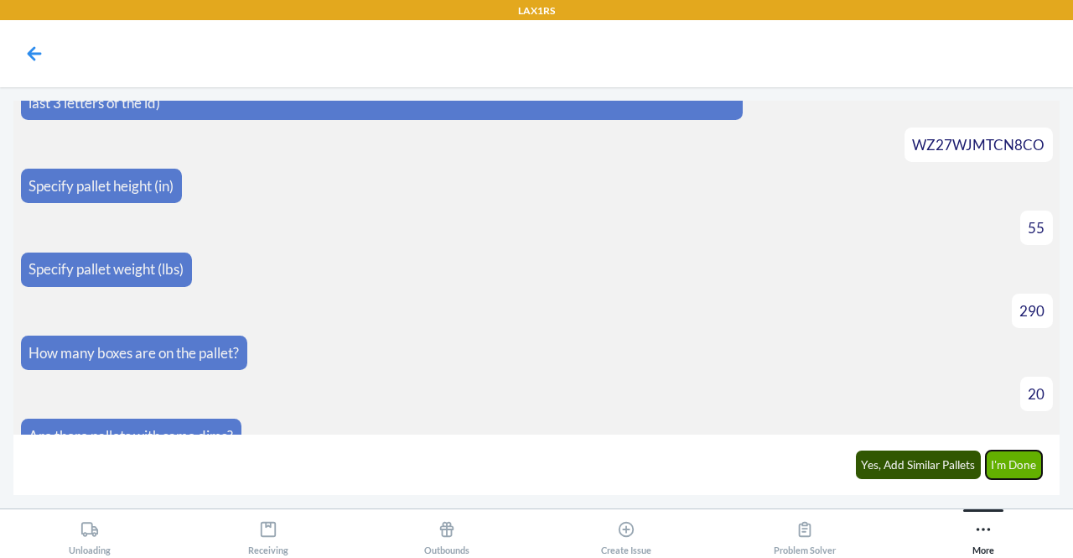
click at [1020, 454] on button "I'm Done" at bounding box center [1014, 464] width 57 height 29
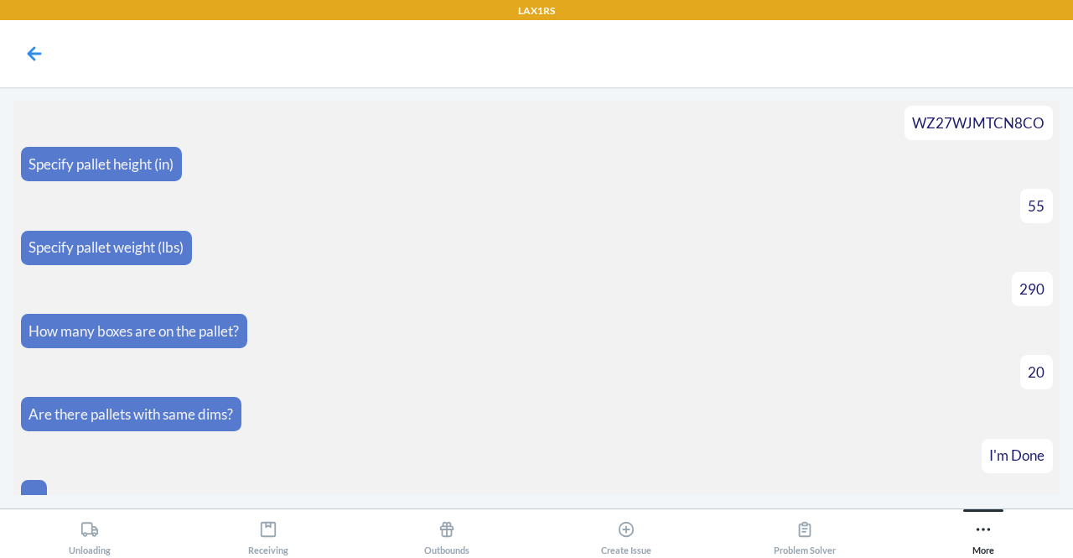
scroll to position [1903, 0]
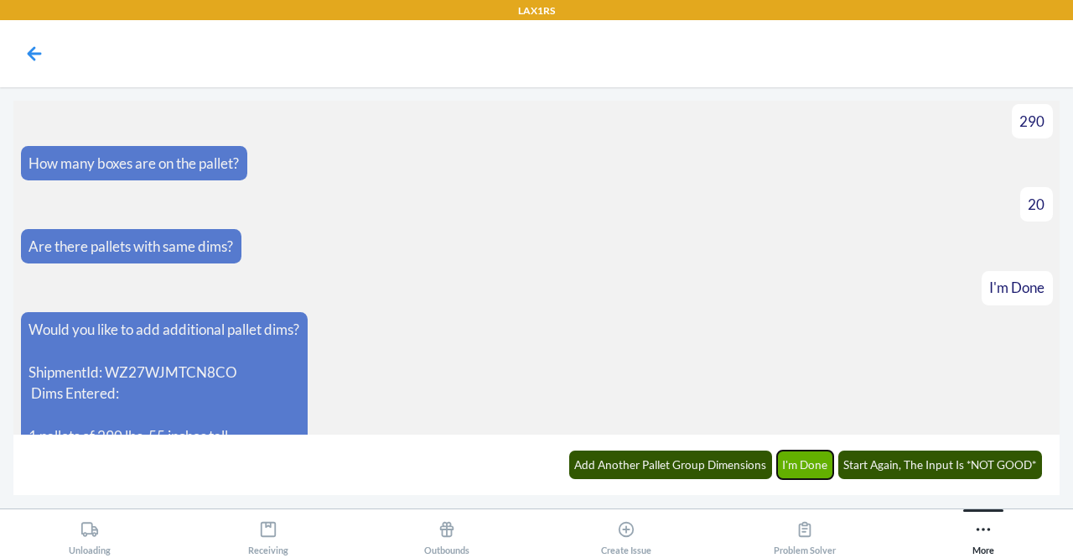
click at [808, 457] on button "I'm Done" at bounding box center [805, 464] width 57 height 29
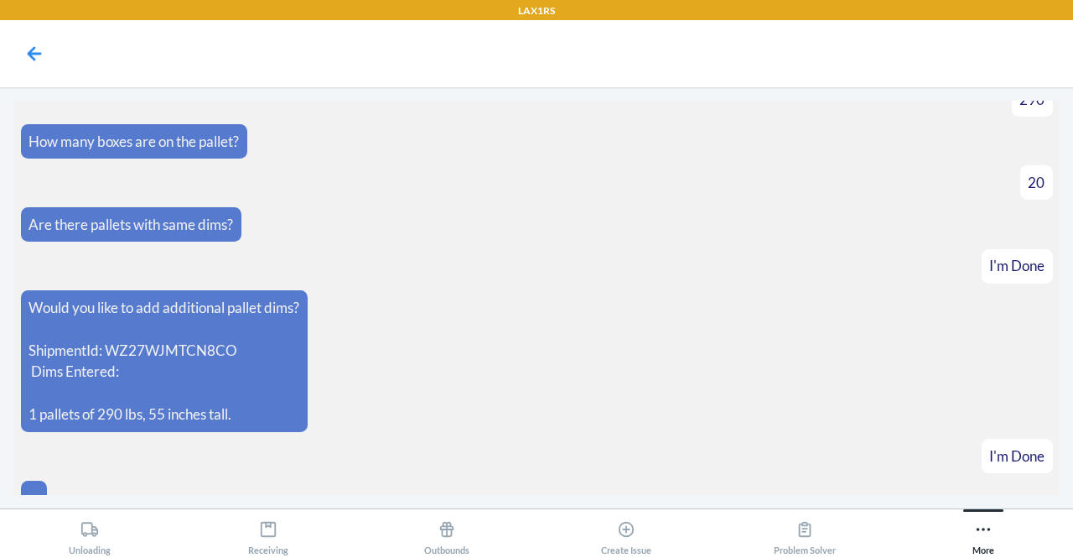
scroll to position [1985, 0]
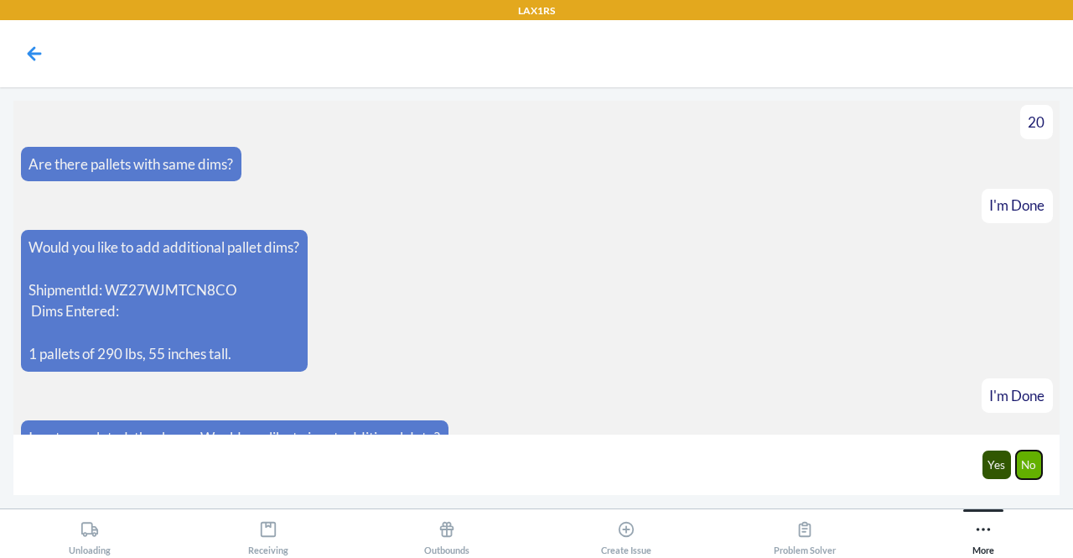
click at [1035, 459] on button "No" at bounding box center [1029, 464] width 27 height 29
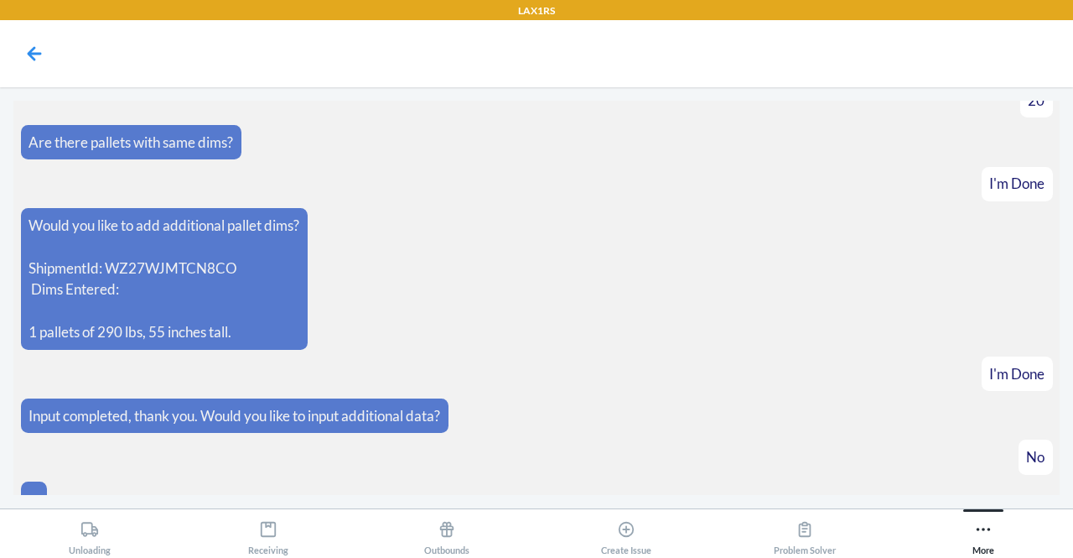
scroll to position [2067, 0]
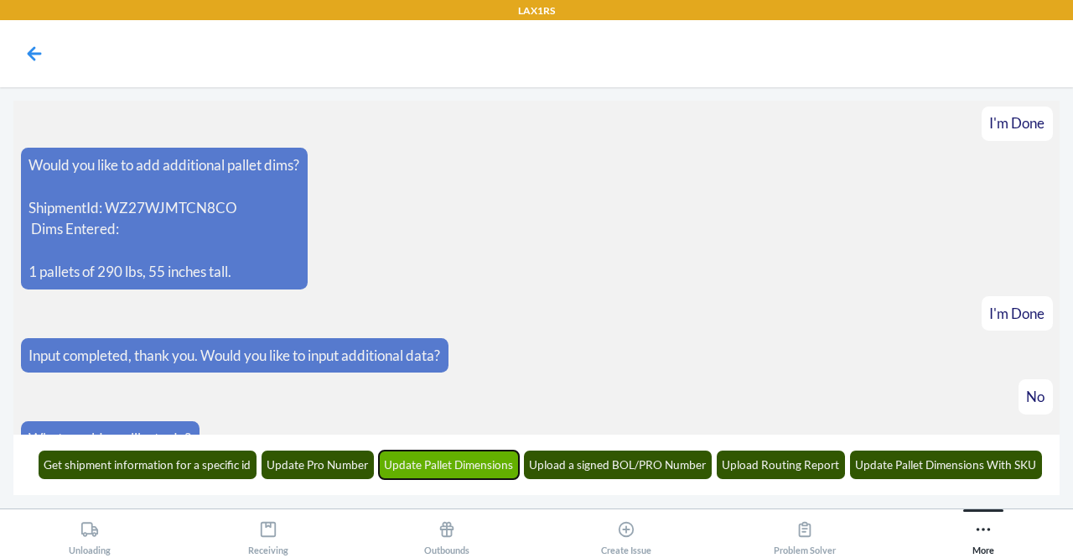
click at [448, 460] on button "Update Pallet Dimensions" at bounding box center [449, 464] width 141 height 29
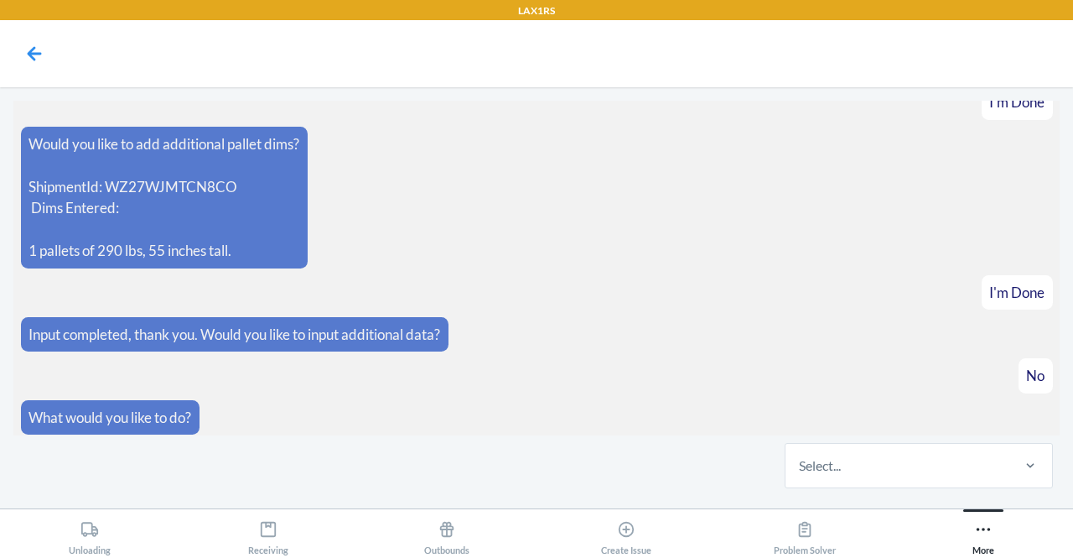
scroll to position [2170, 0]
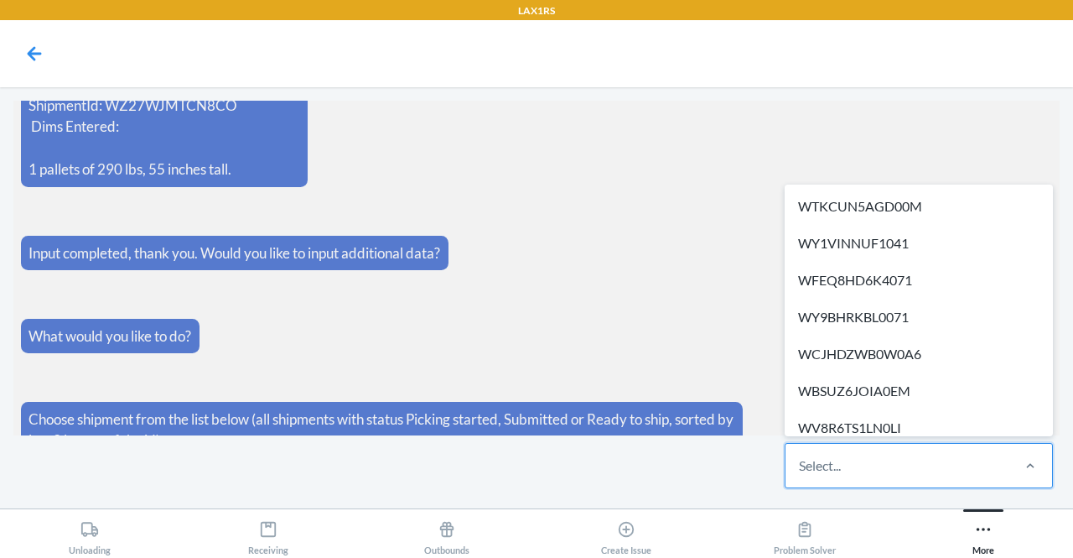
click at [984, 470] on div "Select..." at bounding box center [897, 466] width 223 height 44
click at [801, 470] on input "option WTKCUN5AGD00M focused, 1 of 313. 313 results available. Use Up and Down …" at bounding box center [800, 465] width 2 height 20
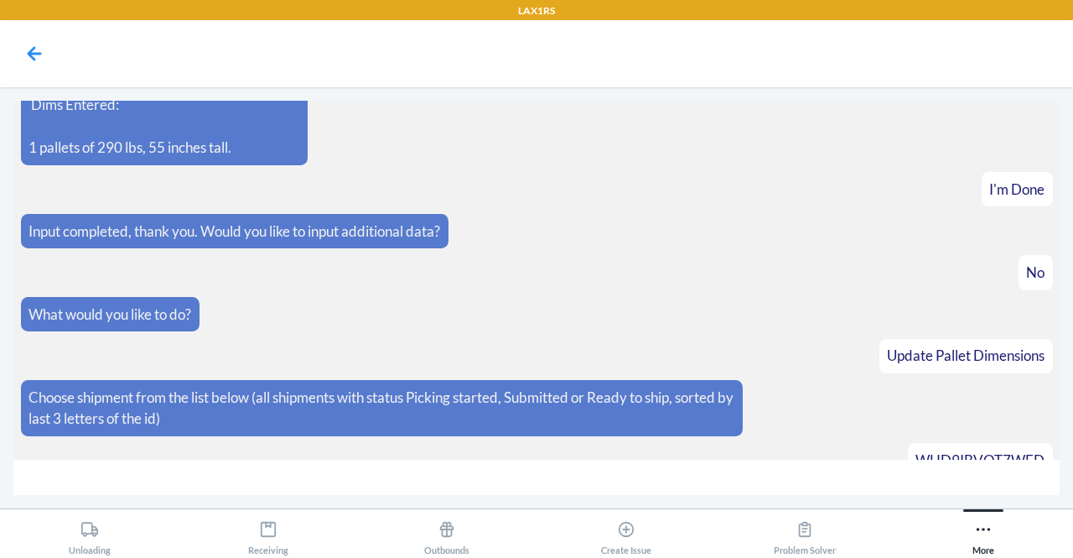
scroll to position [2228, 0]
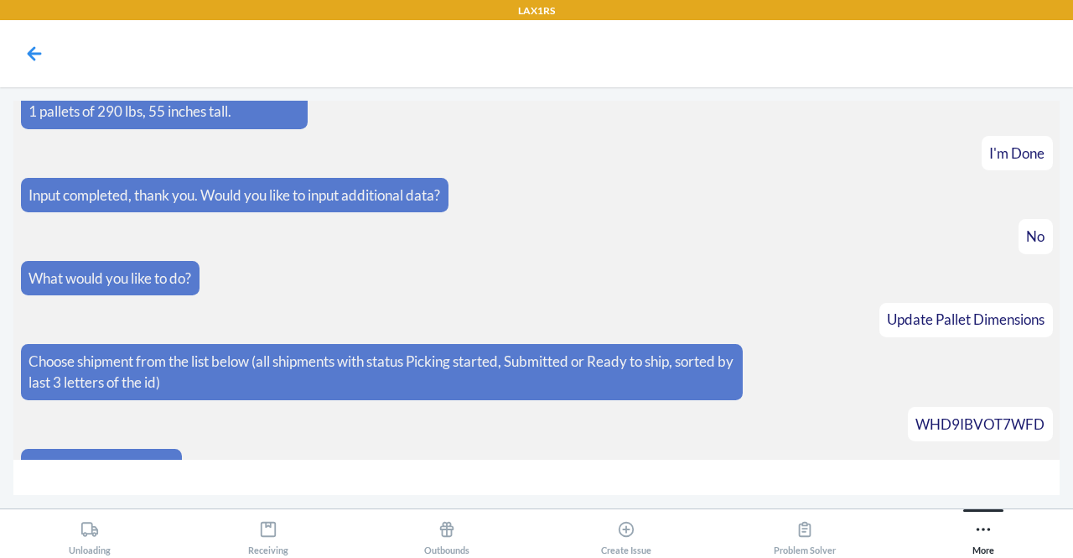
click at [148, 480] on input "number" at bounding box center [536, 477] width 1046 height 36
type input "35"
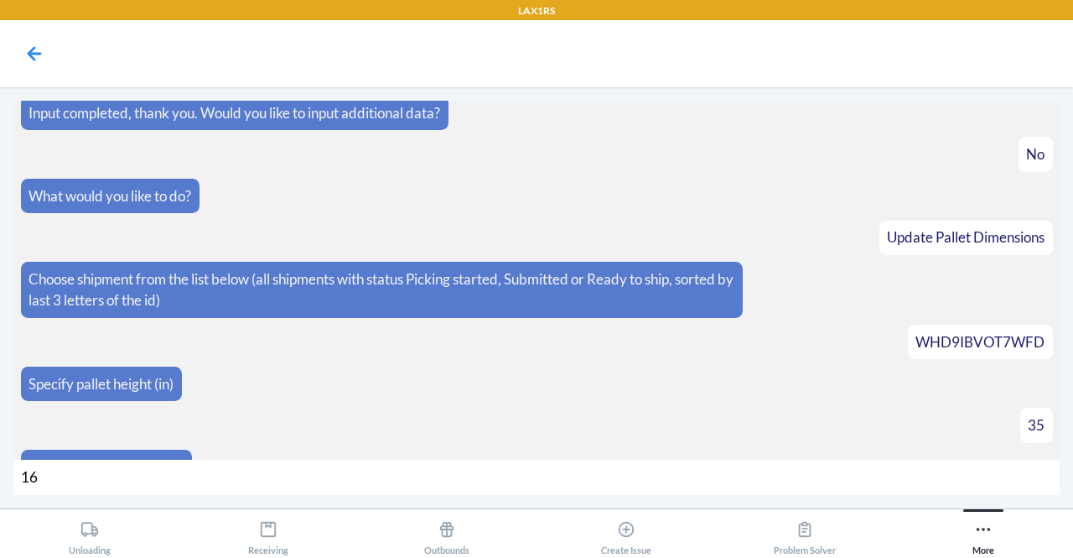
type input "166"
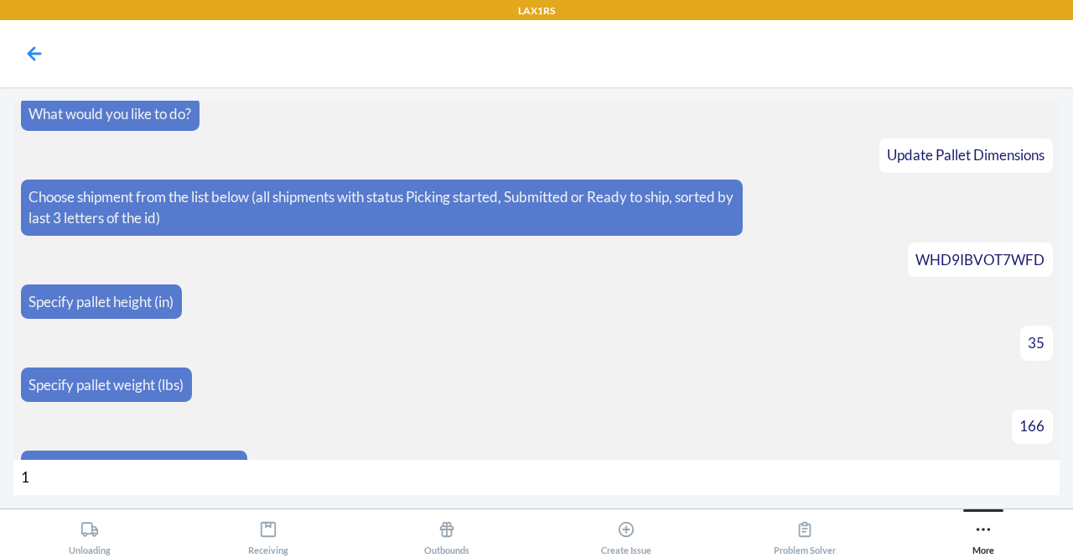
type input "10"
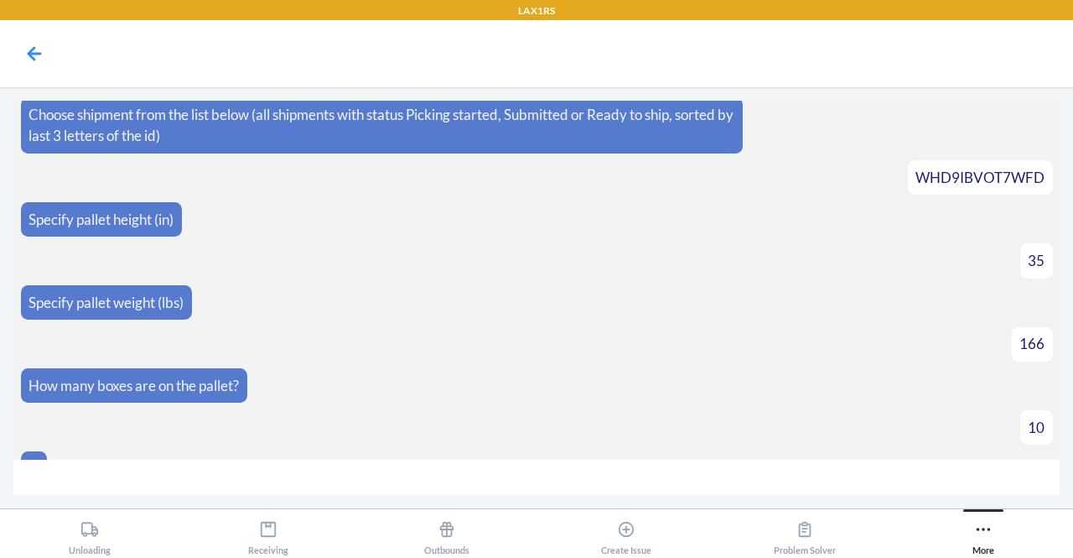
scroll to position [2498, 0]
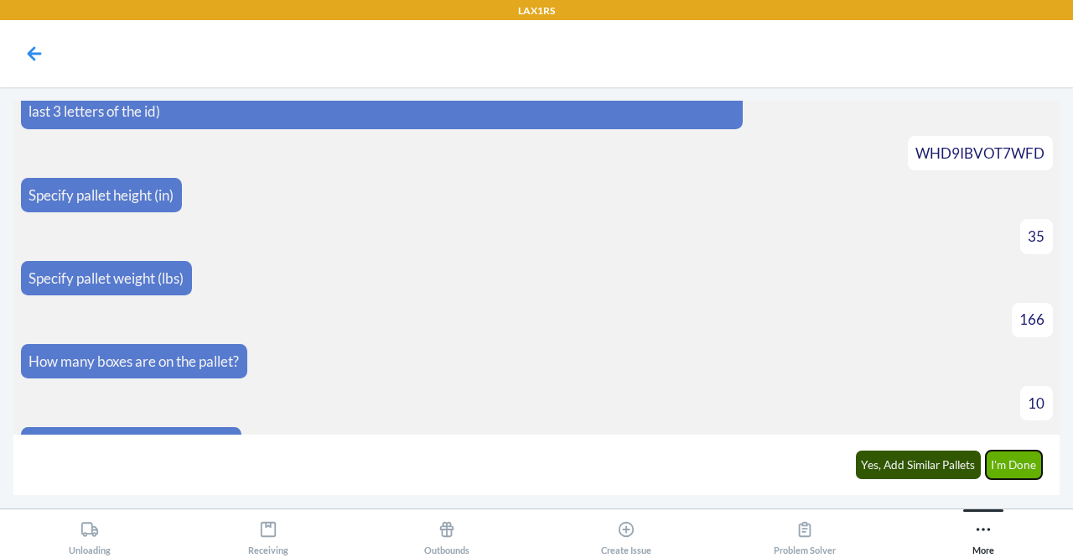
click at [1024, 468] on button "I'm Done" at bounding box center [1014, 464] width 57 height 29
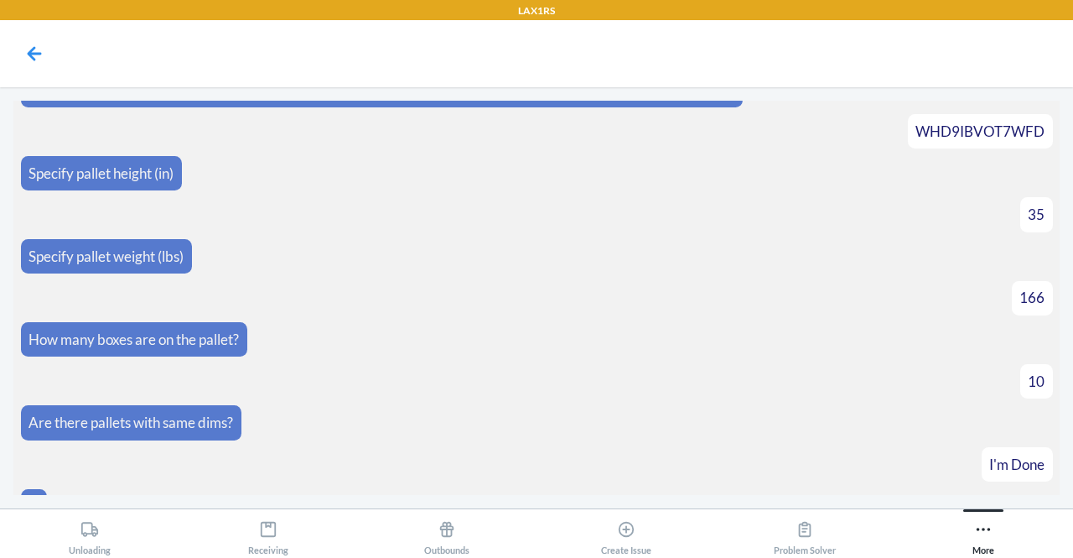
scroll to position [2688, 0]
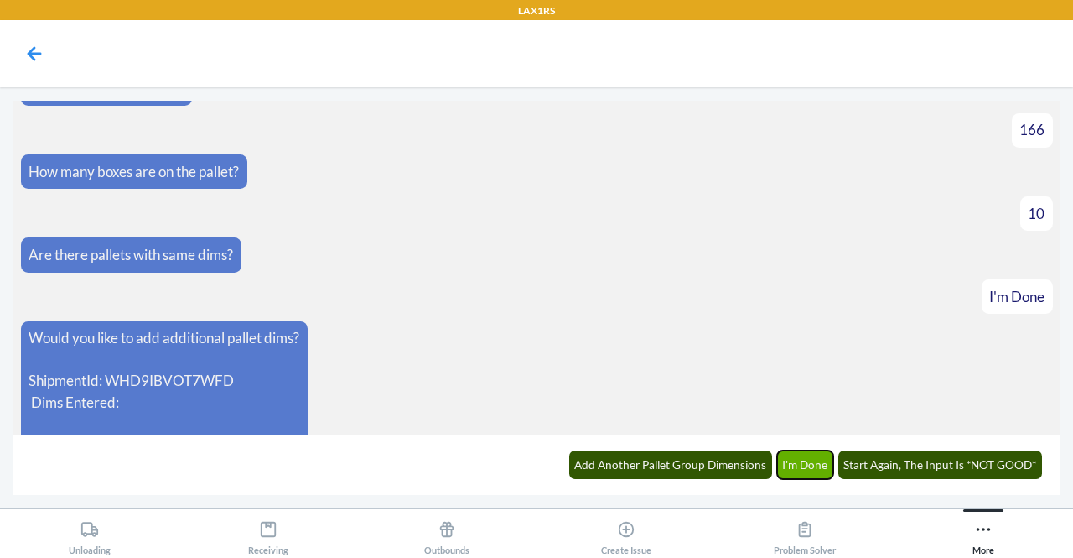
click at [812, 460] on button "I'm Done" at bounding box center [805, 464] width 57 height 29
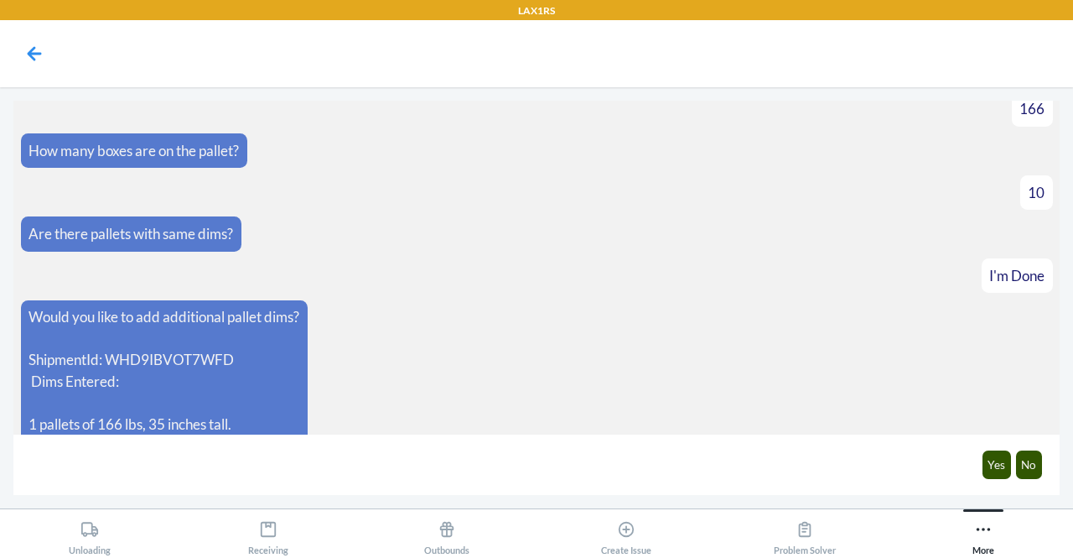
scroll to position [2769, 0]
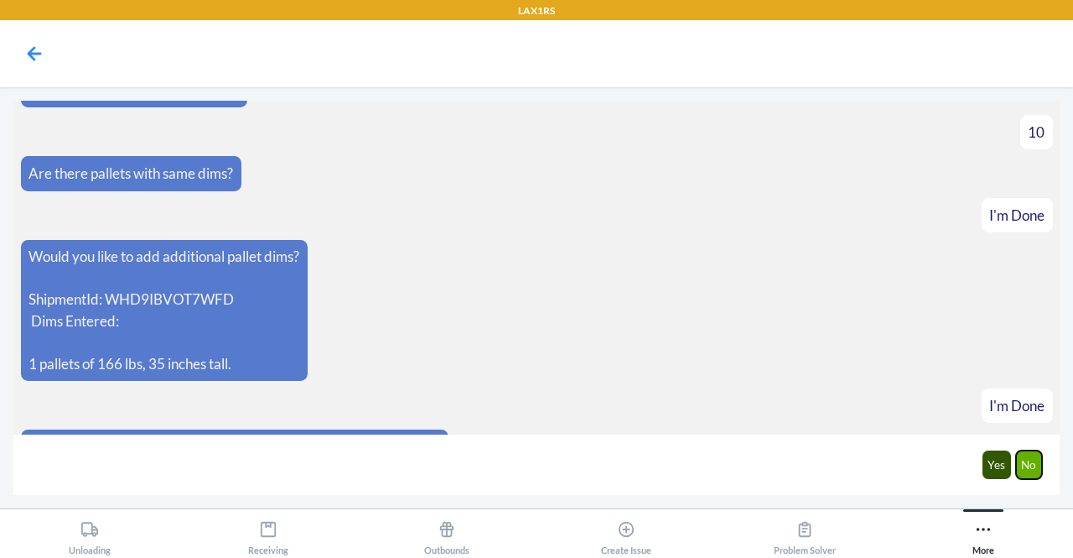
click at [1031, 458] on button "No" at bounding box center [1029, 464] width 27 height 29
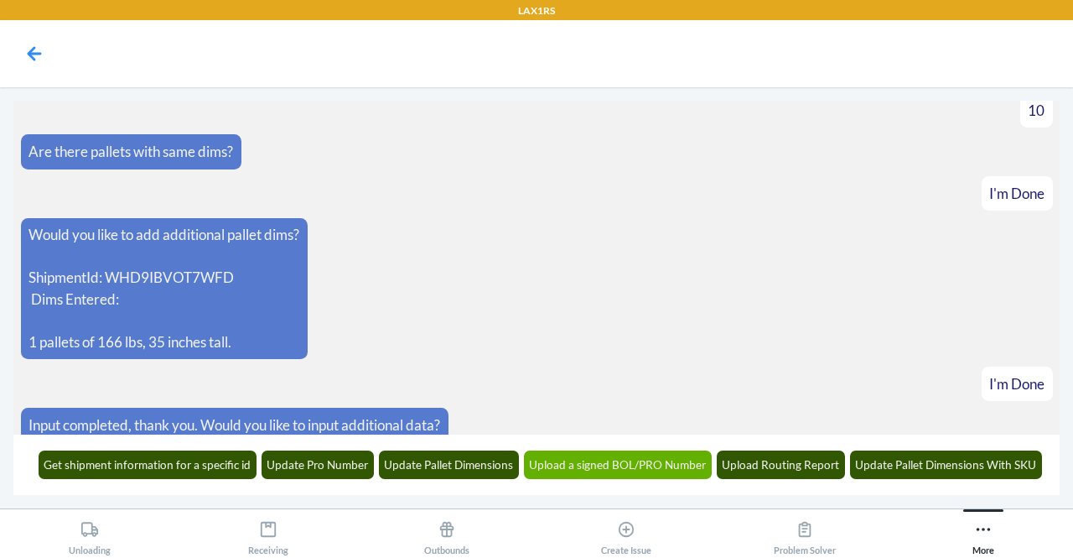
scroll to position [2851, 0]
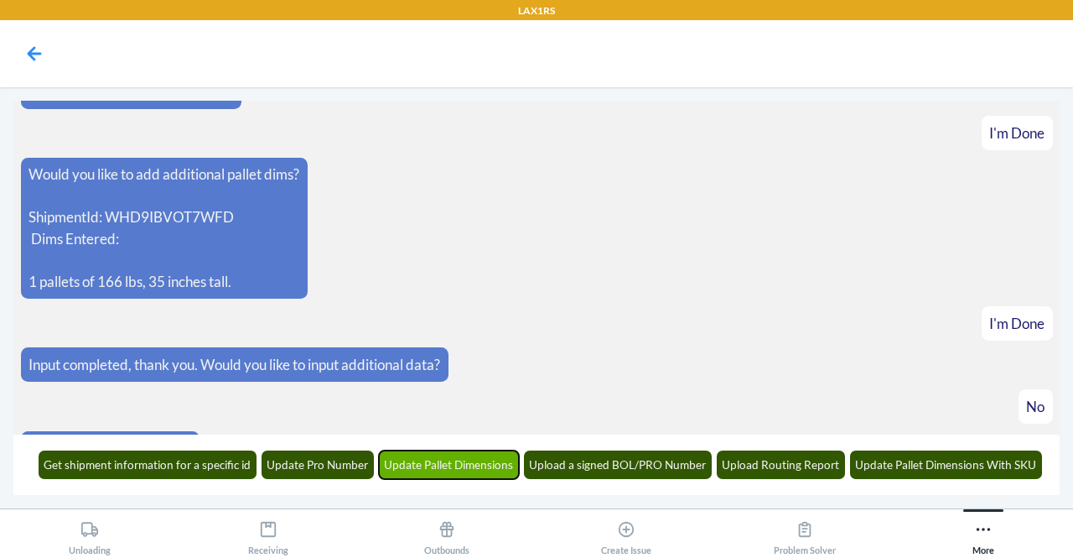
click at [475, 454] on button "Update Pallet Dimensions" at bounding box center [449, 464] width 141 height 29
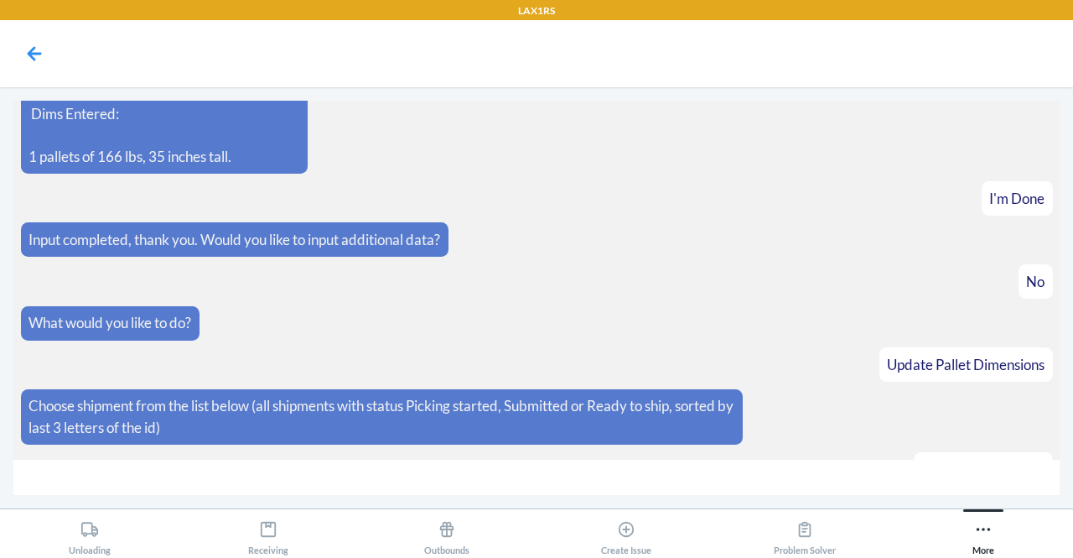
scroll to position [3012, 0]
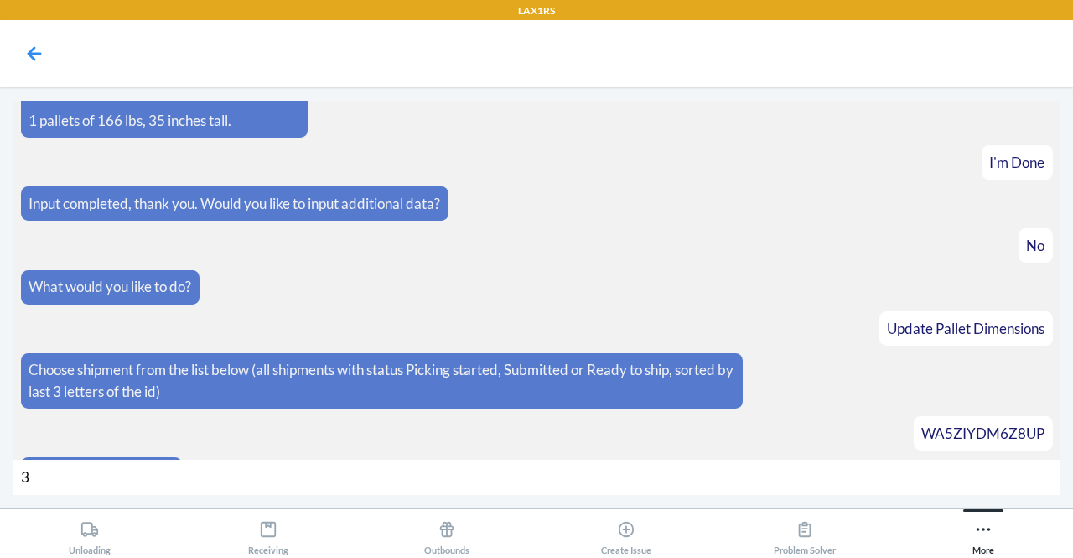
type input "35"
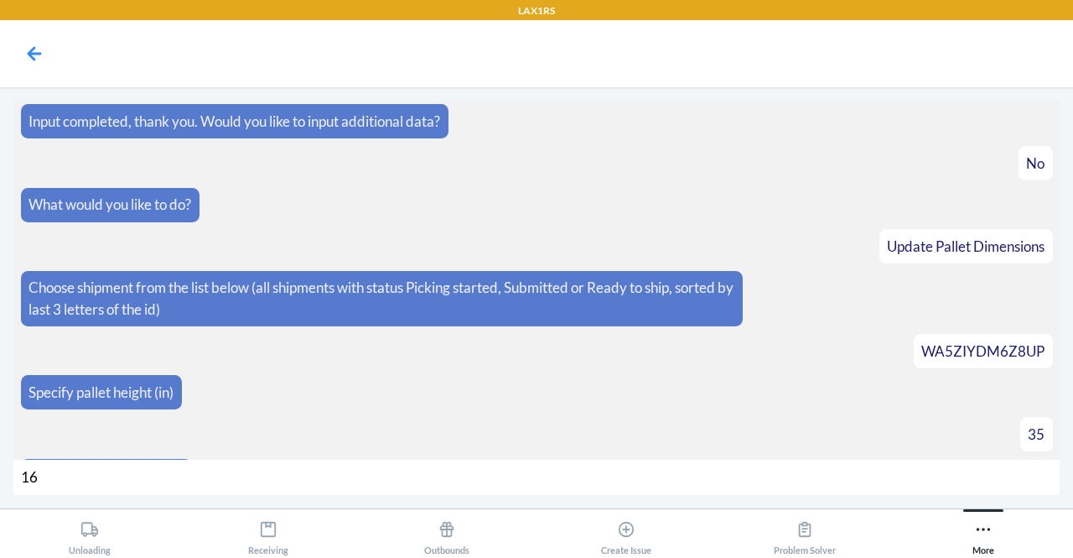
type input "166"
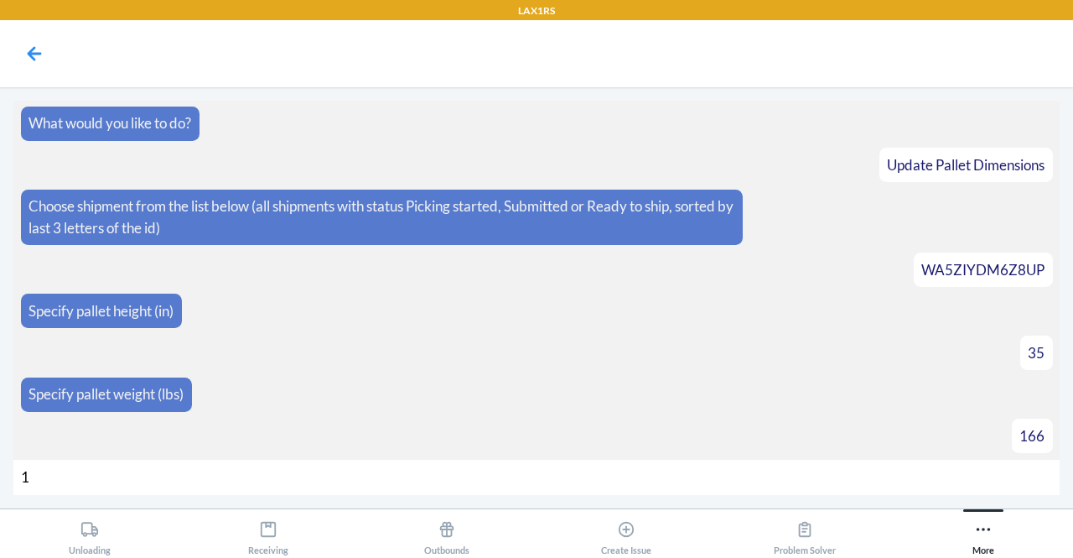
type input "10"
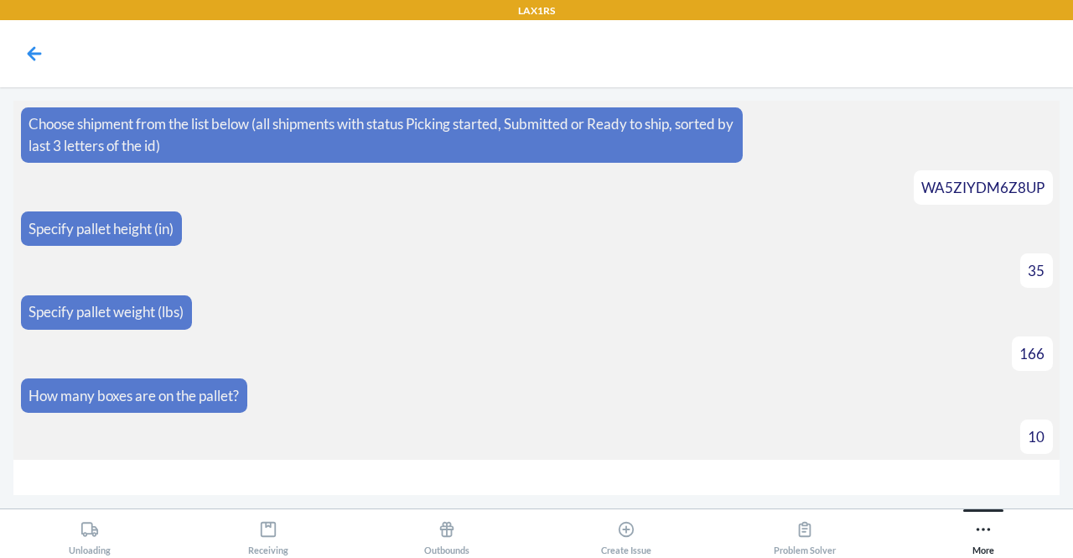
scroll to position [3283, 0]
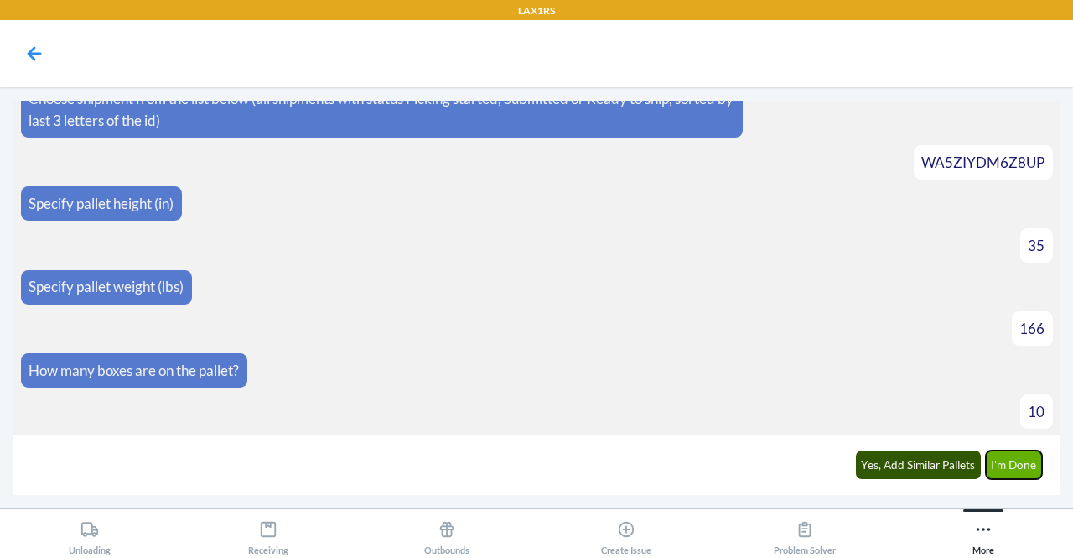
click at [1018, 470] on button "I'm Done" at bounding box center [1014, 464] width 57 height 29
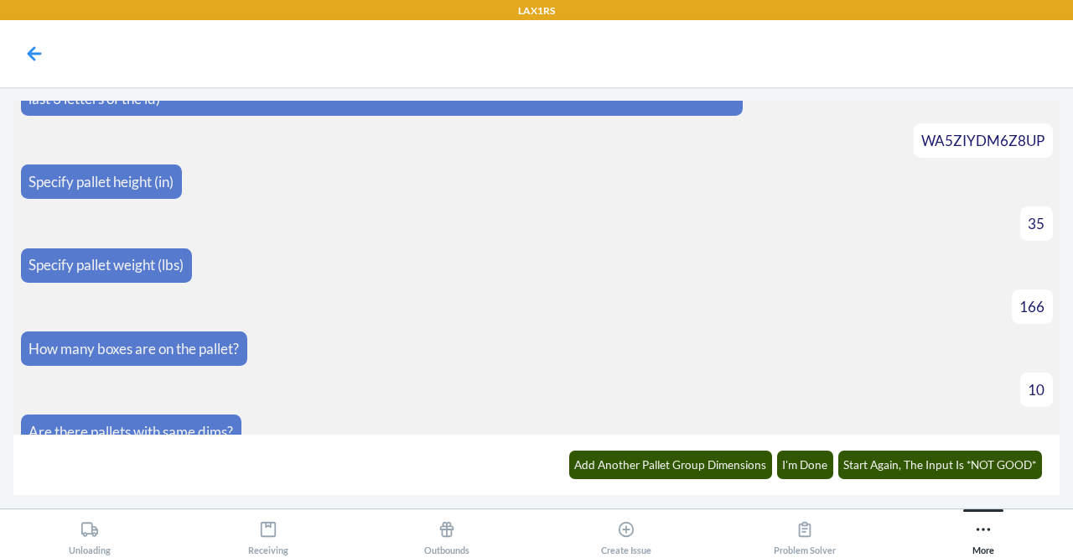
scroll to position [3472, 0]
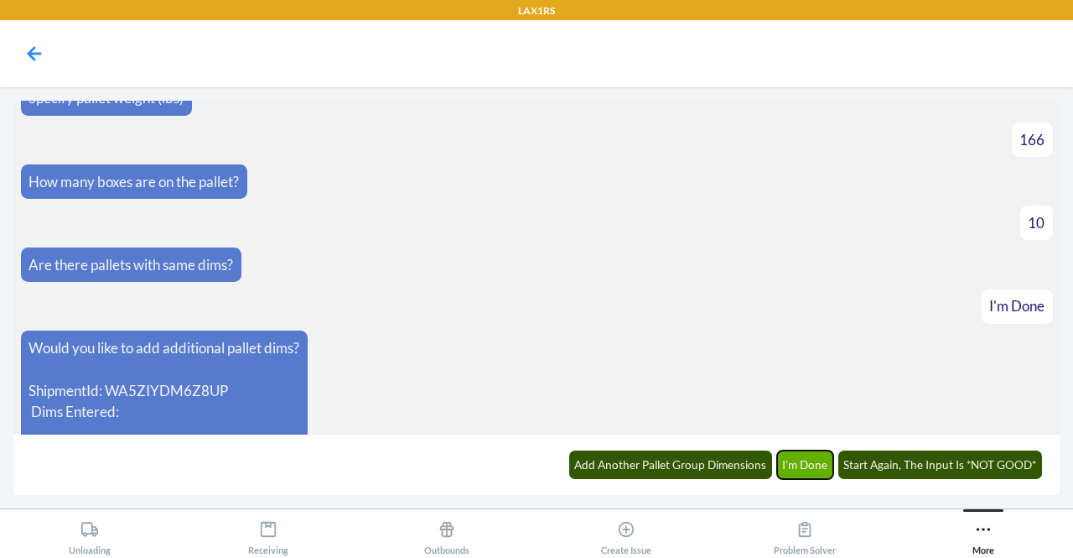
click at [810, 451] on button "I'm Done" at bounding box center [805, 464] width 57 height 29
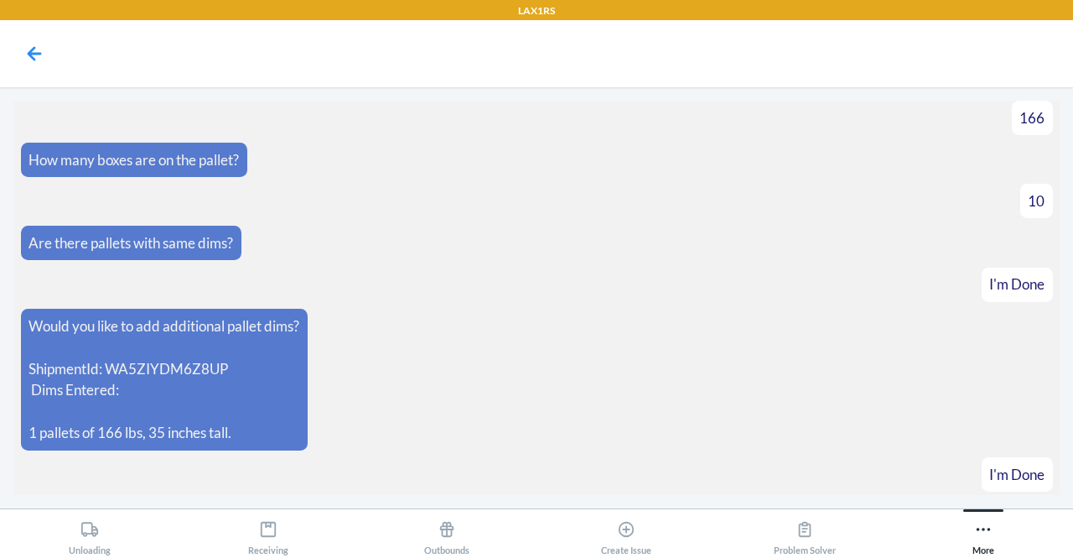
scroll to position [3554, 0]
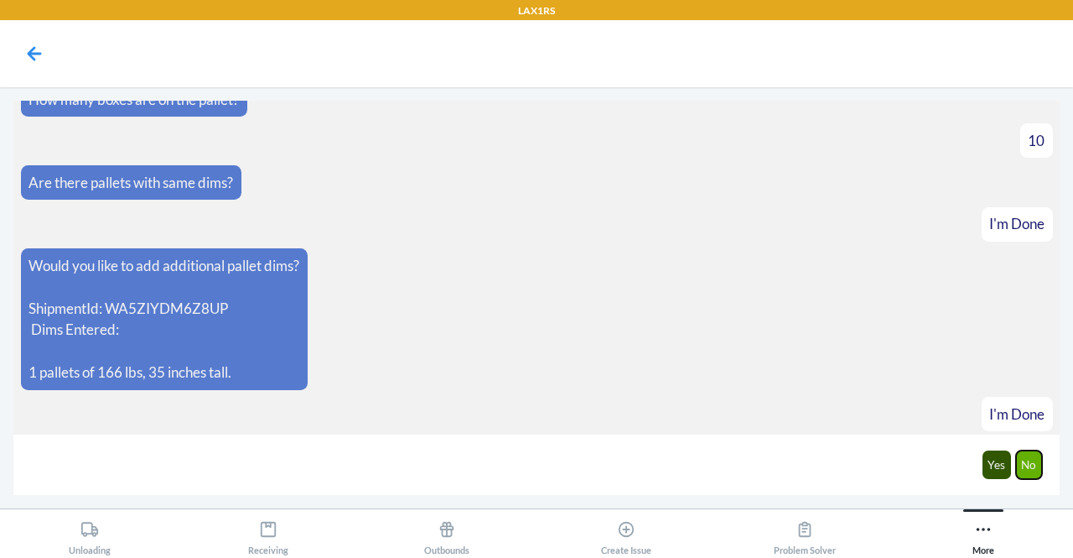
click at [1032, 462] on button "No" at bounding box center [1029, 464] width 27 height 29
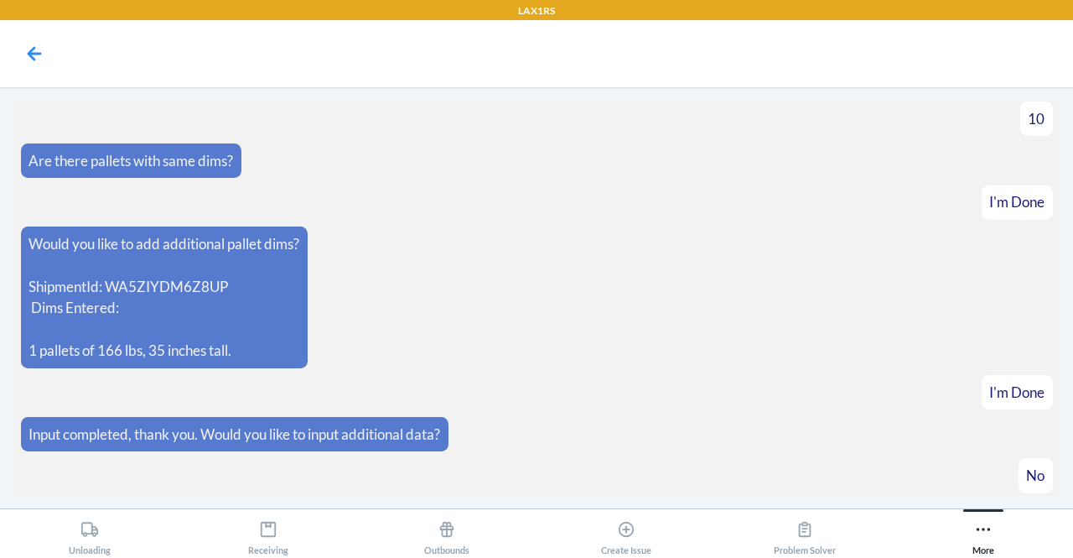
scroll to position [3636, 0]
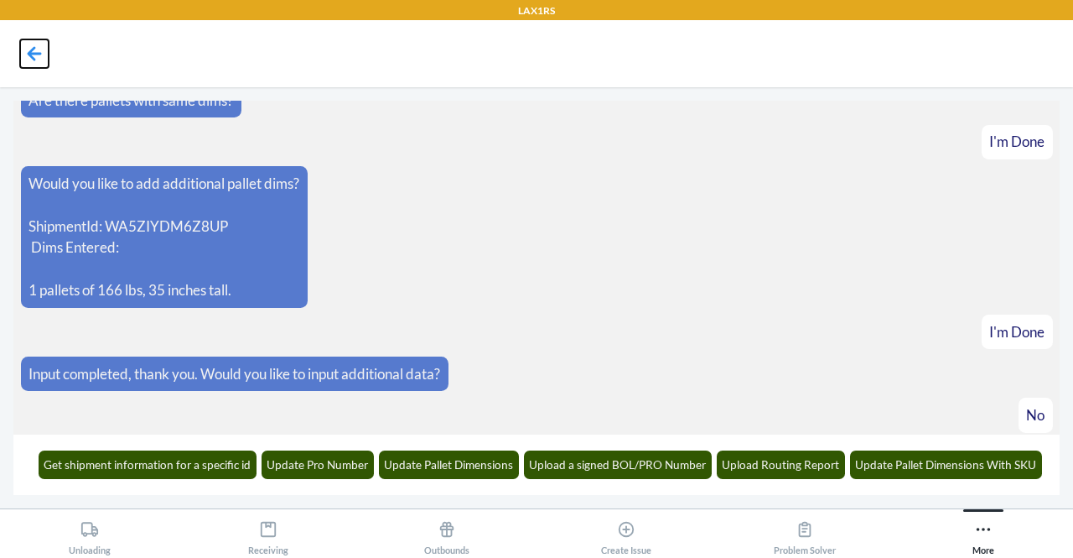
click at [39, 53] on icon at bounding box center [35, 53] width 14 height 14
